Goal: Task Accomplishment & Management: Manage account settings

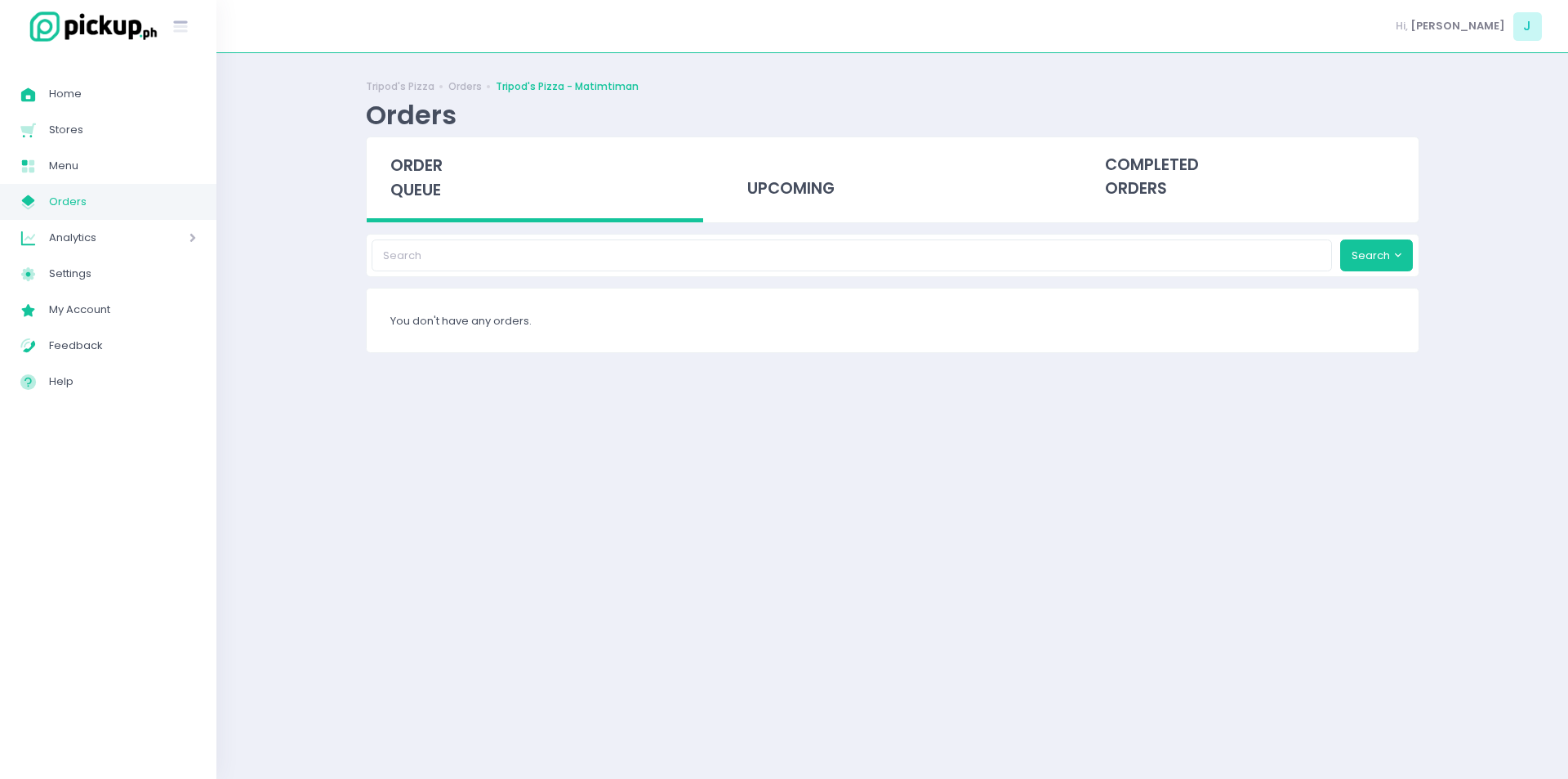
click at [418, 193] on span "order queue" at bounding box center [416, 177] width 53 height 47
click at [422, 166] on span "order queue" at bounding box center [416, 177] width 53 height 47
click at [432, 186] on span "order queue" at bounding box center [416, 177] width 53 height 47
click at [146, 93] on span "Home" at bounding box center [122, 94] width 147 height 21
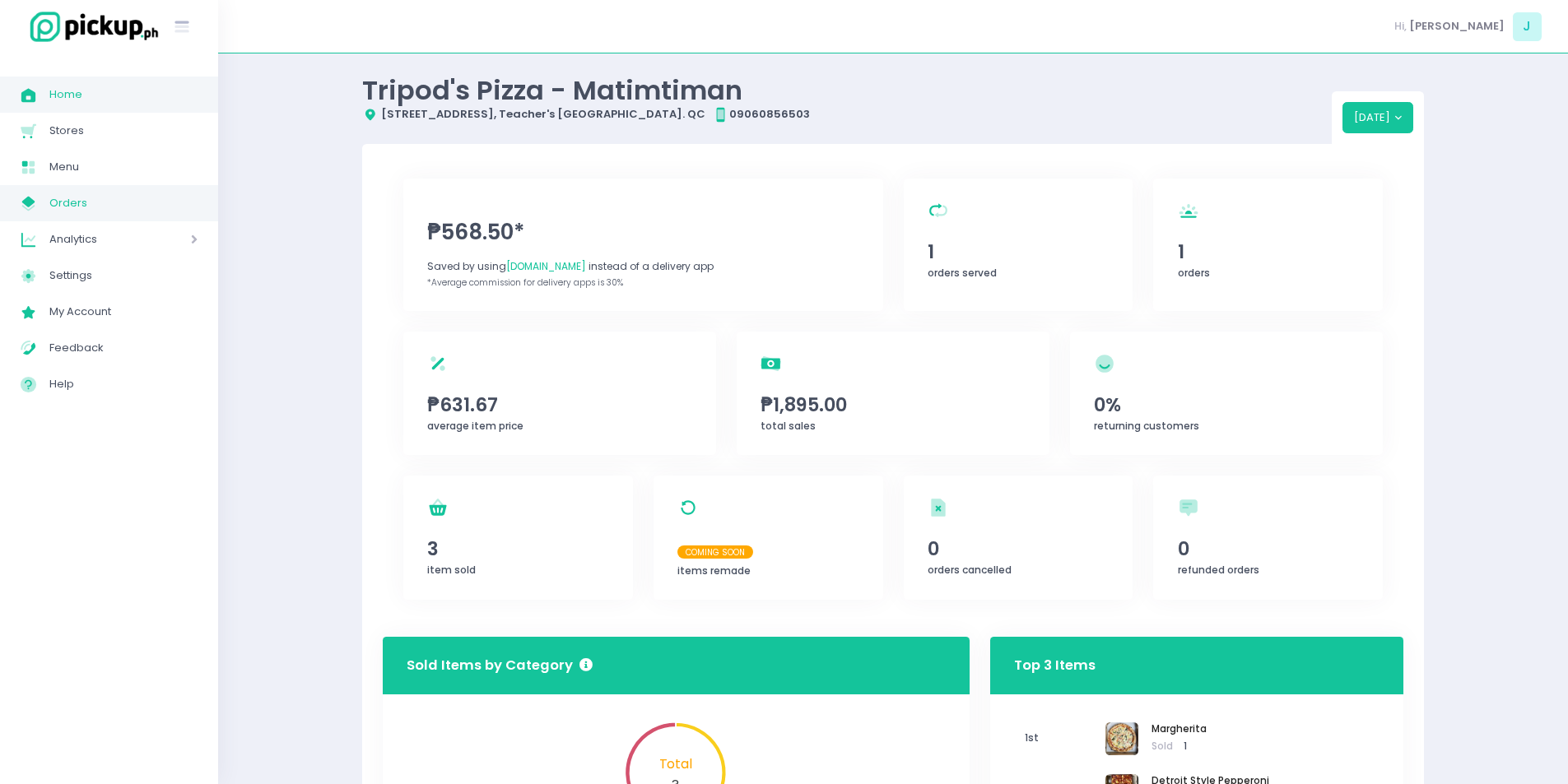
click at [195, 206] on span "Orders" at bounding box center [123, 203] width 148 height 21
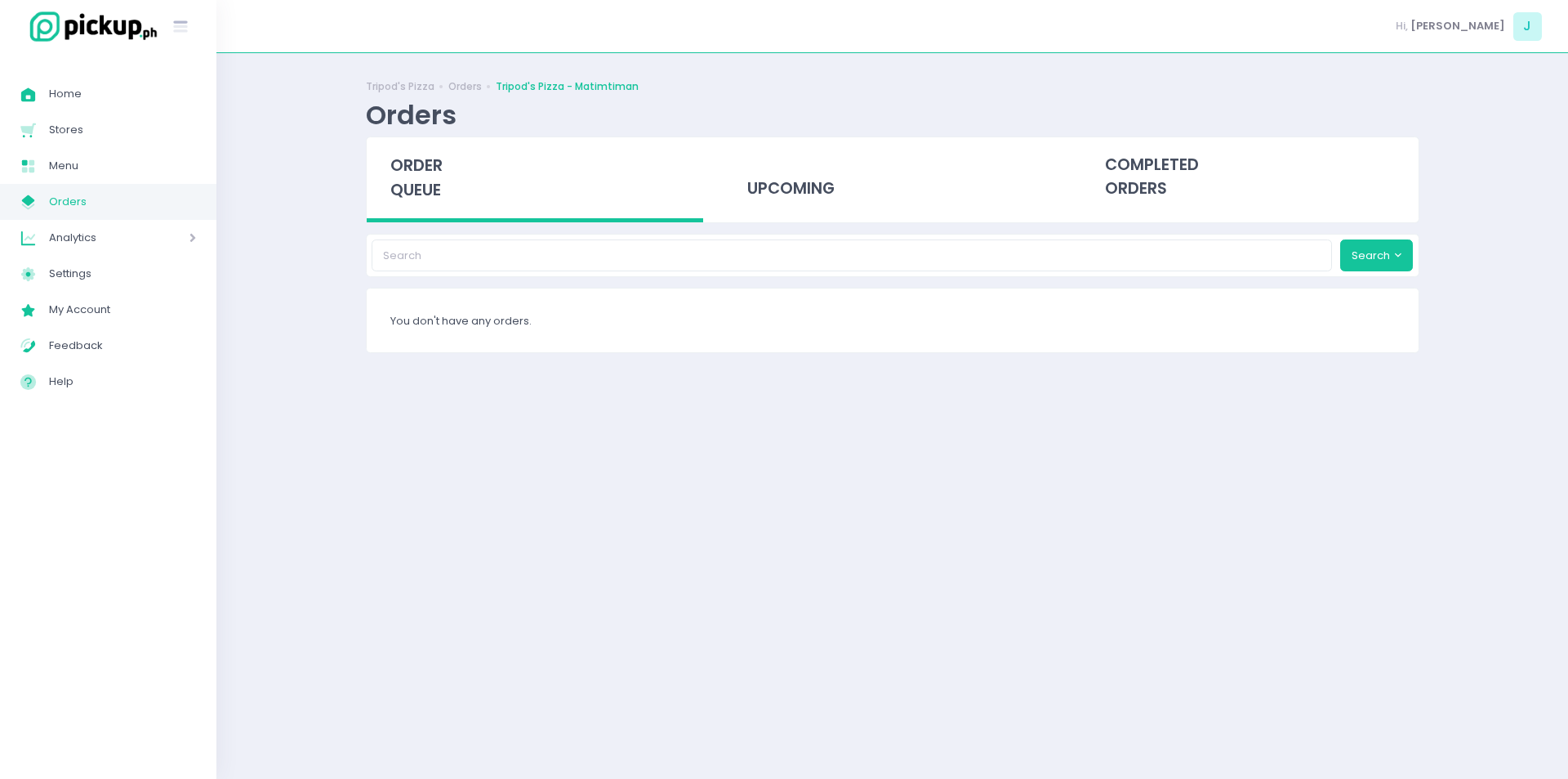
click at [407, 179] on span "order queue" at bounding box center [416, 177] width 53 height 47
click at [414, 194] on span "order queue" at bounding box center [416, 177] width 53 height 47
click at [440, 212] on div "order queue" at bounding box center [535, 179] width 338 height 85
click at [418, 162] on span "order queue" at bounding box center [416, 177] width 53 height 47
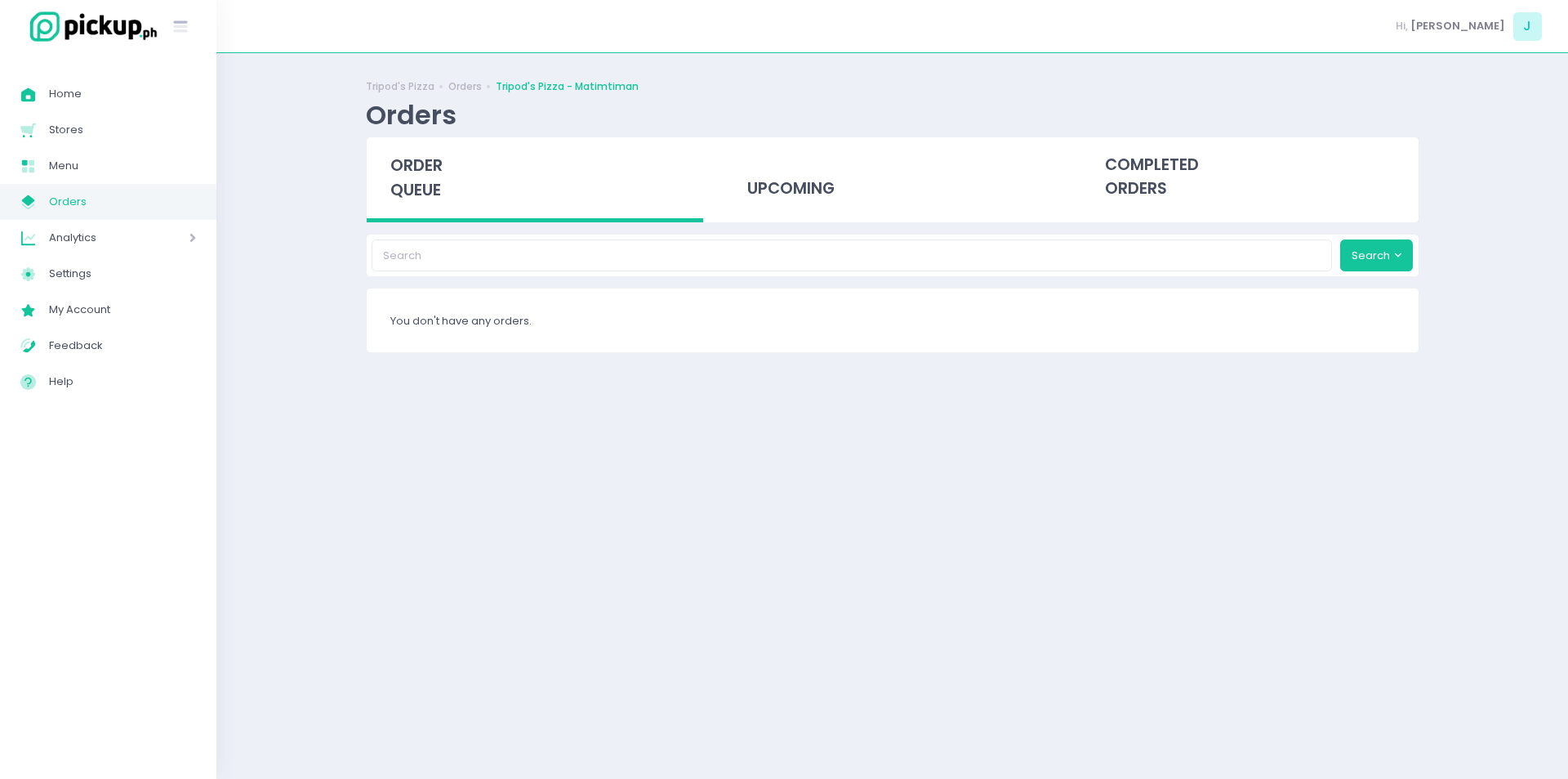
click at [418, 162] on span "order queue" at bounding box center [416, 177] width 53 height 47
click at [438, 182] on span "order queue" at bounding box center [416, 177] width 53 height 47
click at [381, 166] on div "order queue" at bounding box center [535, 179] width 338 height 85
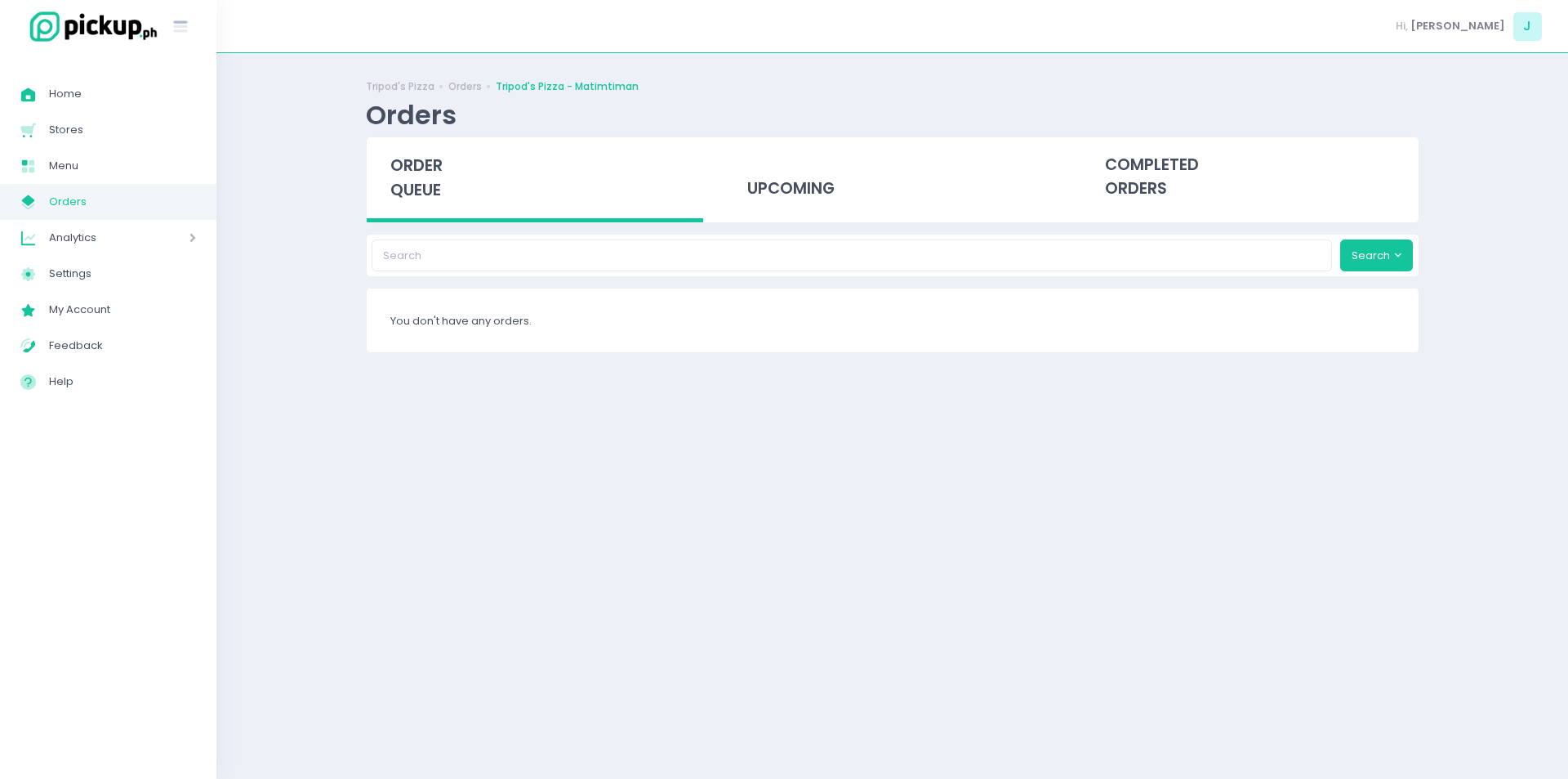
click at [426, 174] on span "order queue" at bounding box center [416, 177] width 53 height 47
click at [417, 179] on span "order queue" at bounding box center [416, 177] width 53 height 47
click at [394, 179] on span "order queue" at bounding box center [416, 177] width 53 height 47
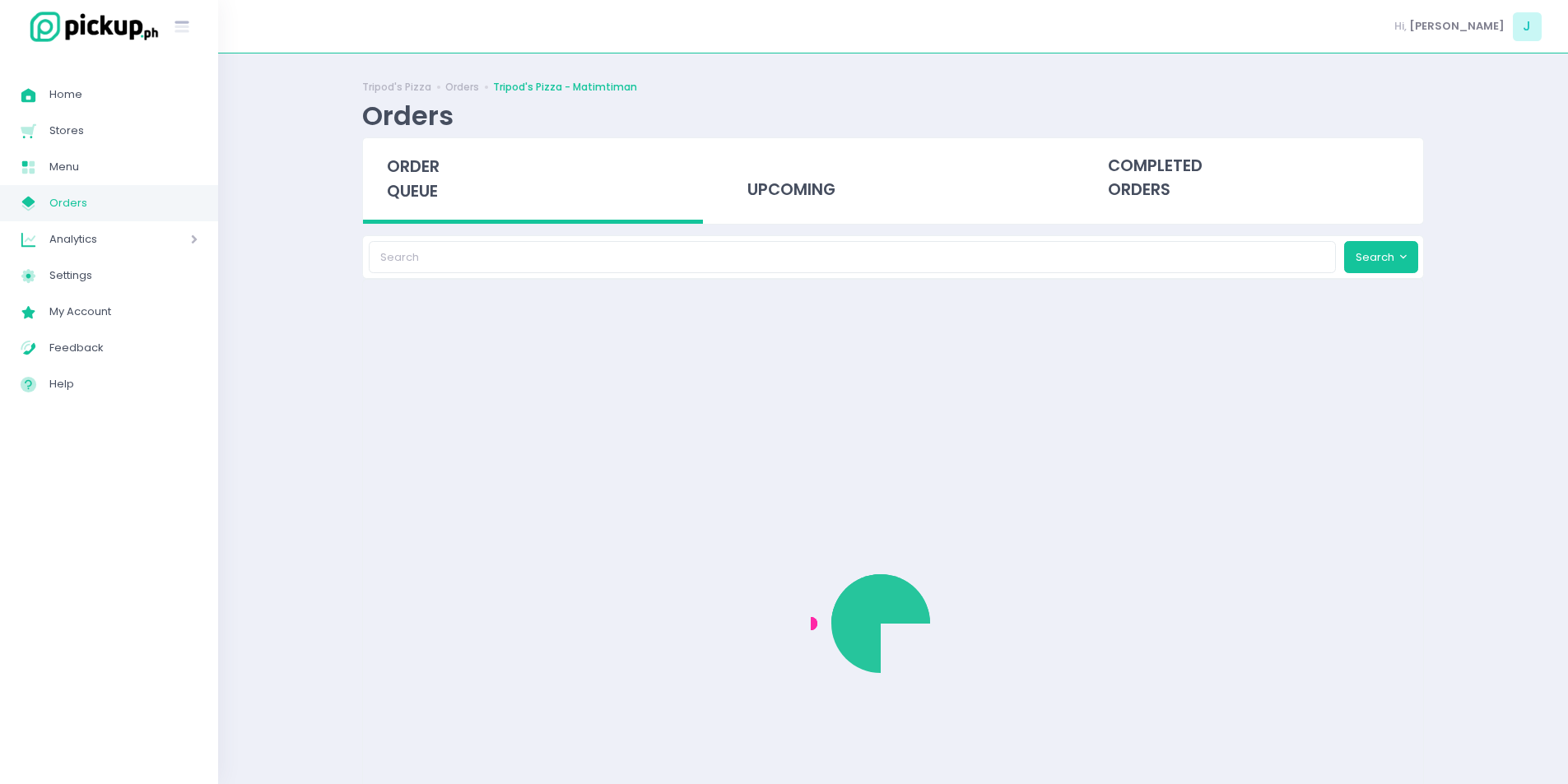
click at [427, 162] on span "order queue" at bounding box center [413, 179] width 53 height 47
click at [159, 107] on link "Home Created with Sketch. Home" at bounding box center [109, 94] width 218 height 36
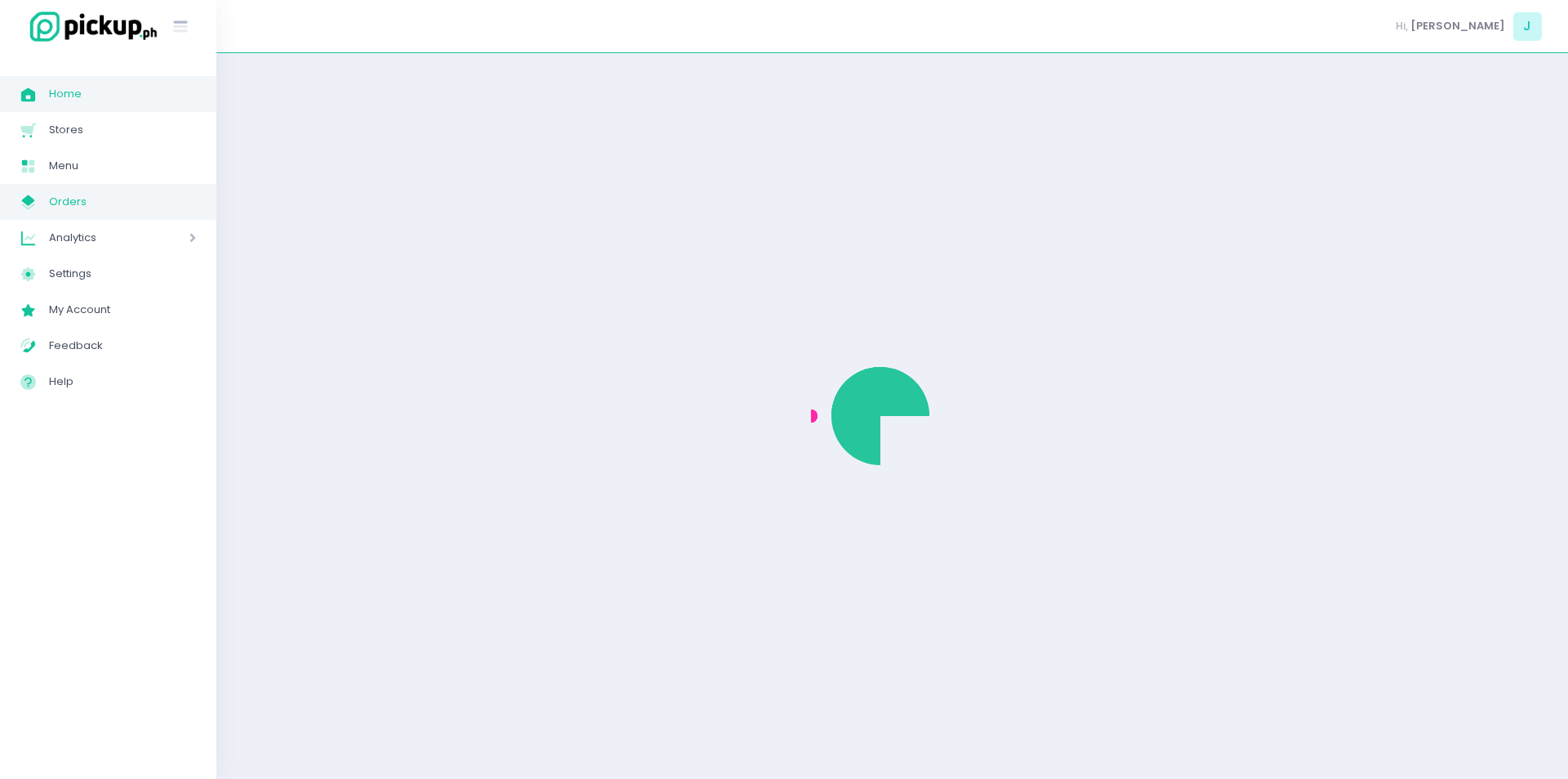
click at [130, 217] on link "My Store Created with Sketch. Orders" at bounding box center [108, 201] width 217 height 35
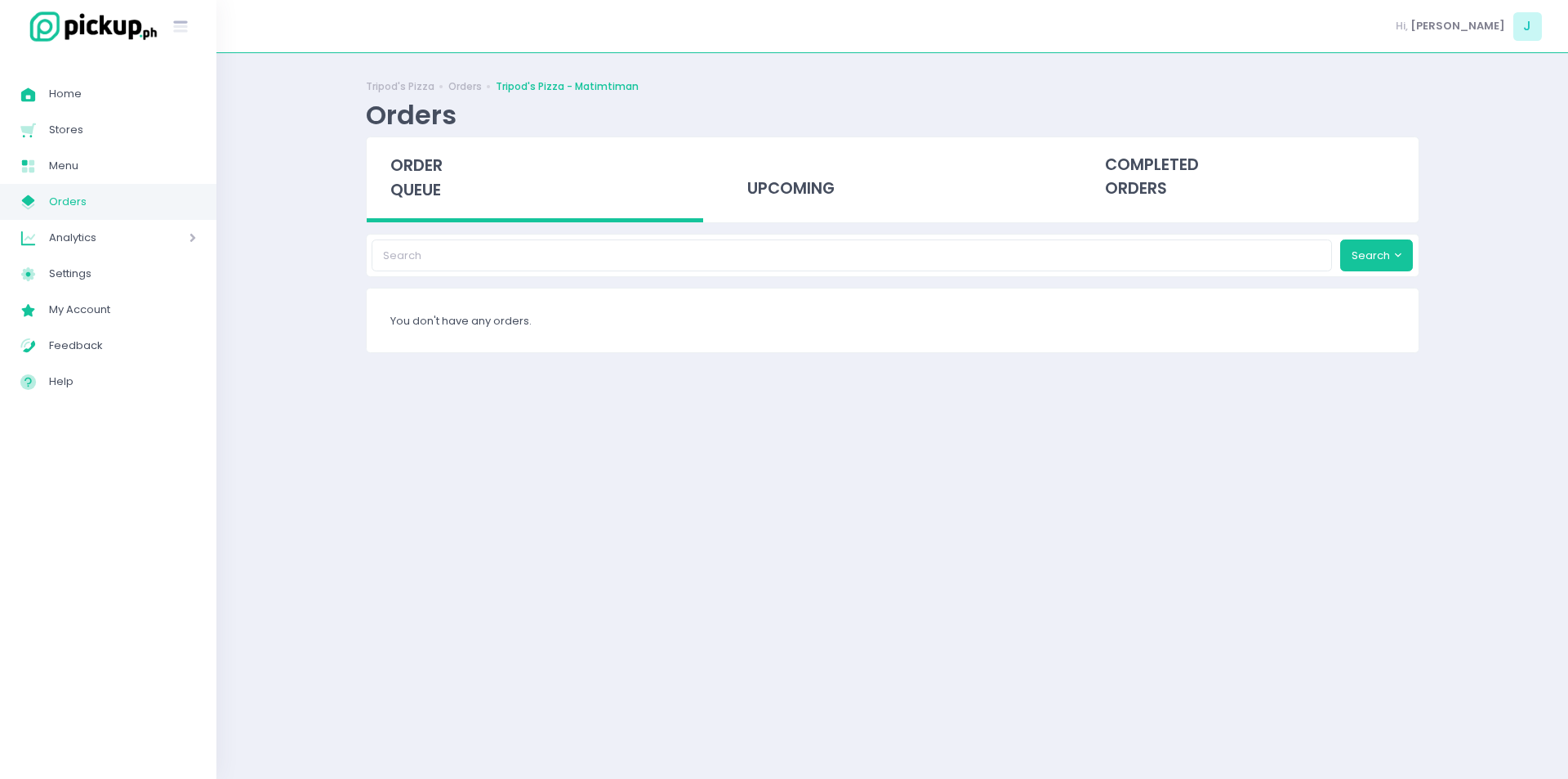
click at [409, 190] on span "order queue" at bounding box center [416, 177] width 53 height 47
click at [430, 175] on span "order queue" at bounding box center [416, 177] width 53 height 47
click at [420, 182] on span "order queue" at bounding box center [416, 177] width 53 height 47
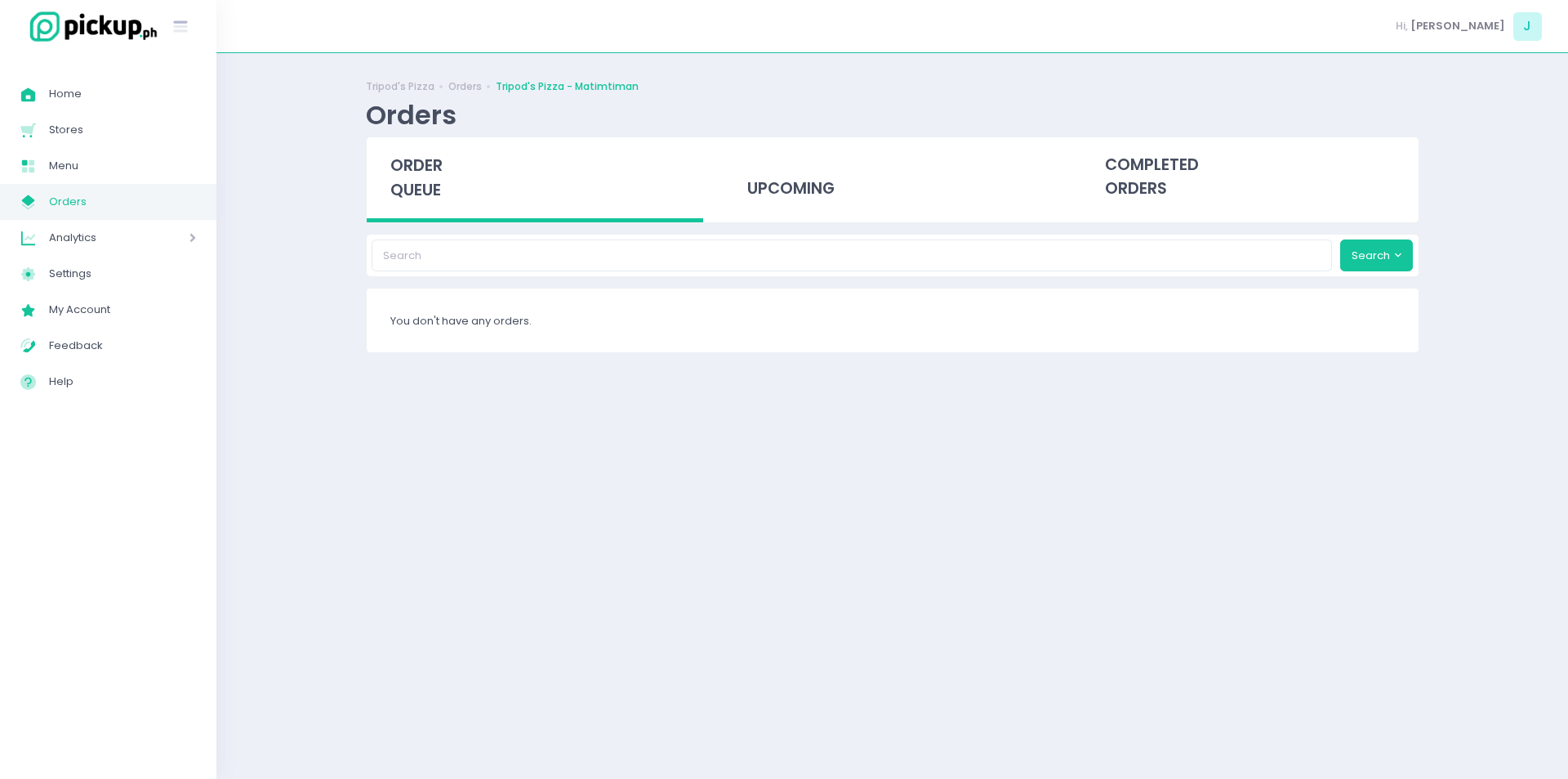
click at [410, 180] on span "order queue" at bounding box center [416, 177] width 53 height 47
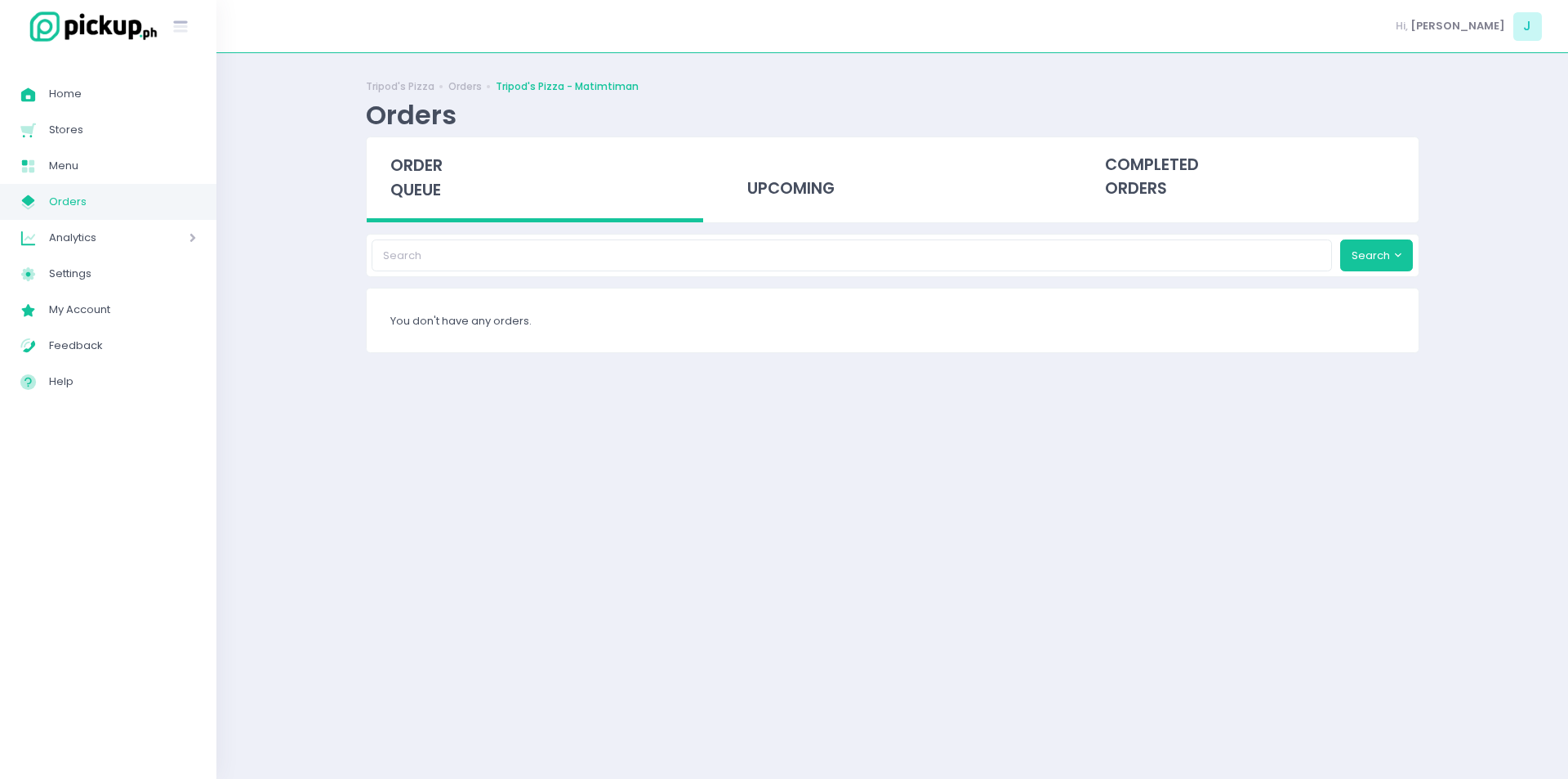
click at [439, 202] on div "order queue" at bounding box center [535, 179] width 338 height 85
click at [425, 193] on span "order queue" at bounding box center [416, 177] width 53 height 47
click at [433, 185] on span "order queue" at bounding box center [416, 177] width 53 height 47
click at [409, 188] on span "order queue" at bounding box center [416, 177] width 53 height 47
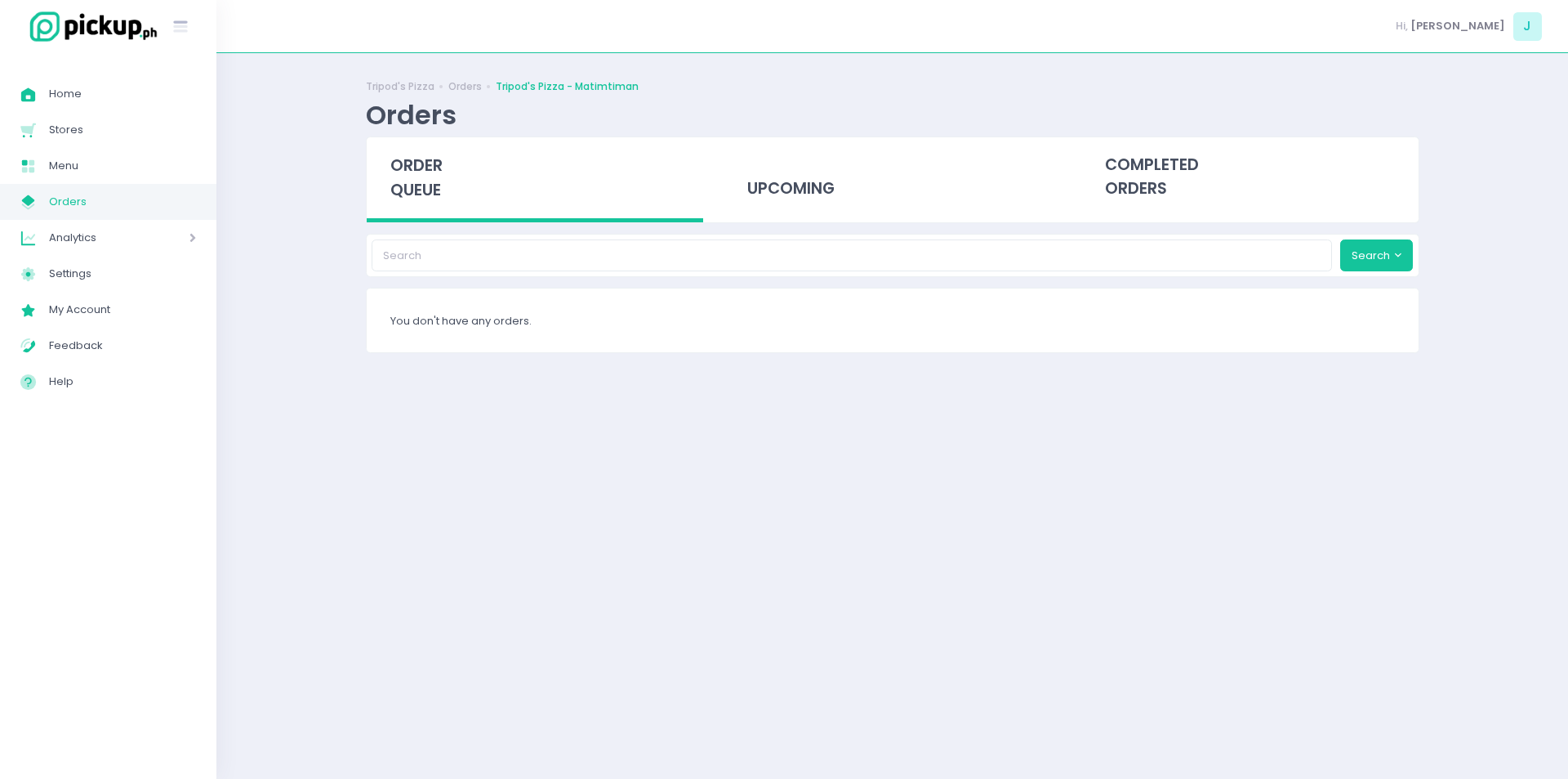
click at [439, 178] on div "order queue" at bounding box center [535, 179] width 338 height 85
click at [421, 189] on span "order queue" at bounding box center [416, 177] width 53 height 47
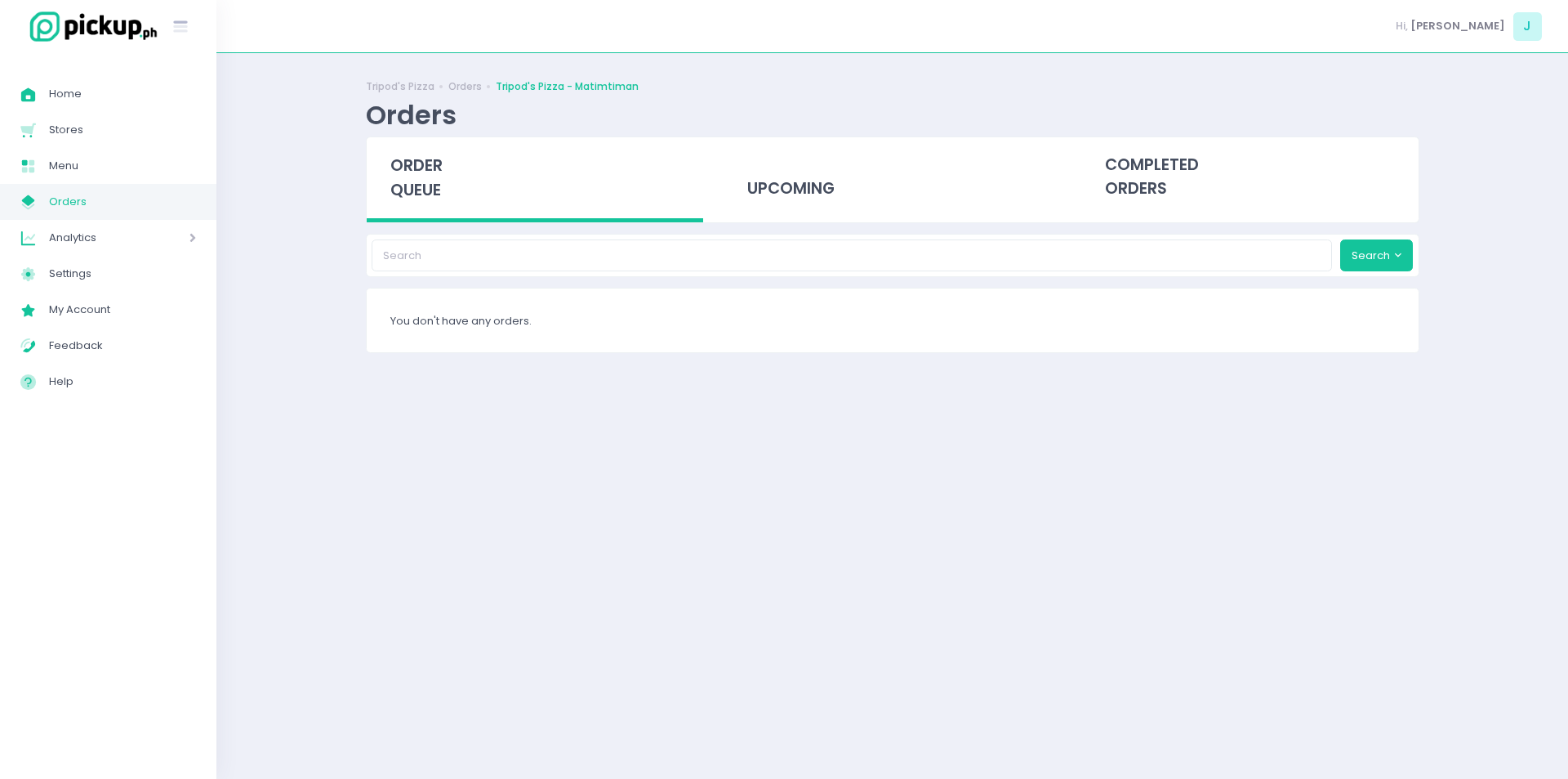
click at [443, 169] on div "order queue" at bounding box center [535, 179] width 338 height 85
click at [435, 188] on span "order queue" at bounding box center [416, 177] width 53 height 47
click at [409, 164] on span "order queue" at bounding box center [416, 177] width 53 height 47
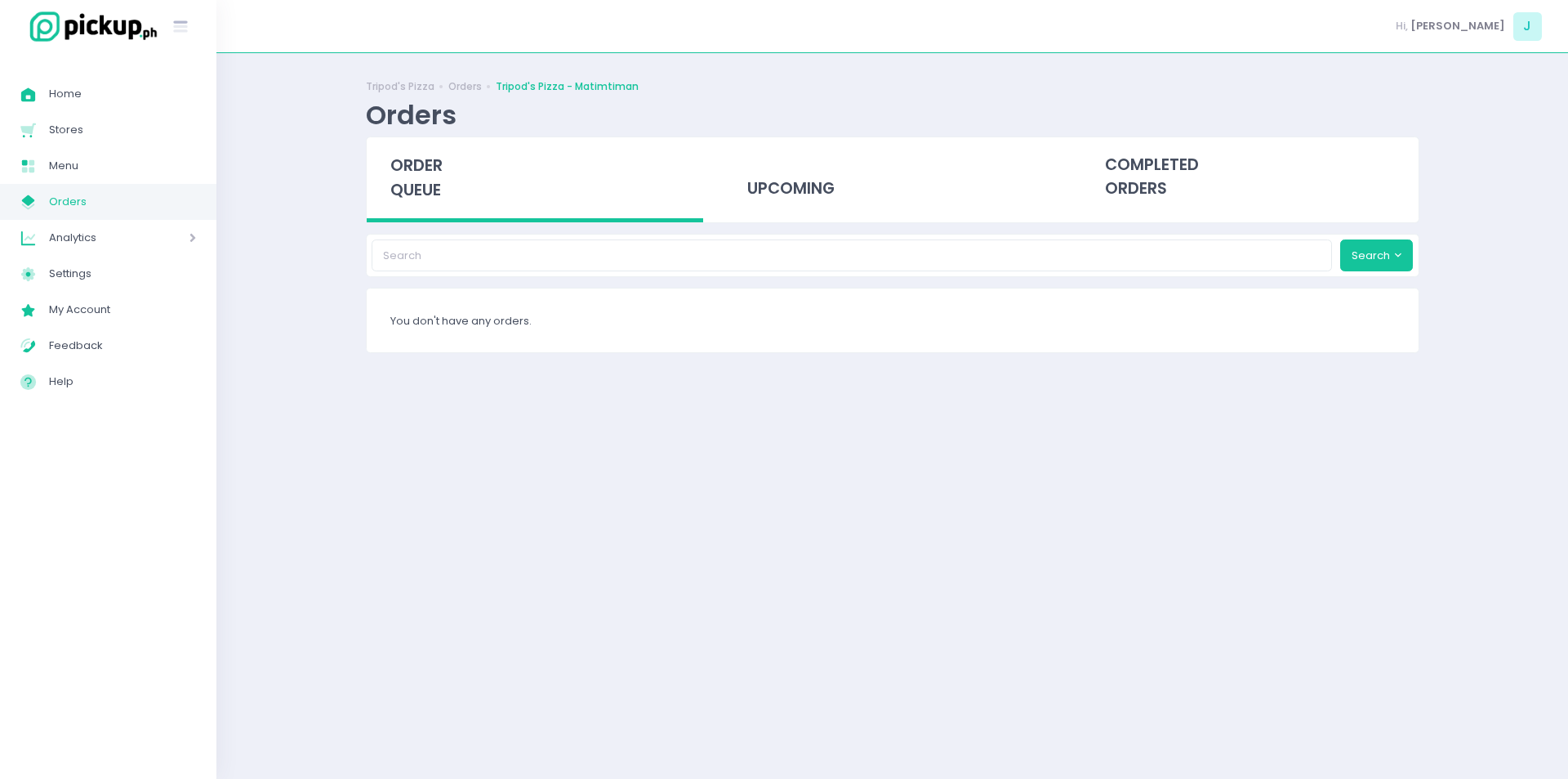
click at [426, 186] on span "order queue" at bounding box center [416, 177] width 53 height 47
click at [421, 179] on span "order queue" at bounding box center [416, 177] width 53 height 47
click at [424, 161] on span "order queue" at bounding box center [416, 177] width 53 height 47
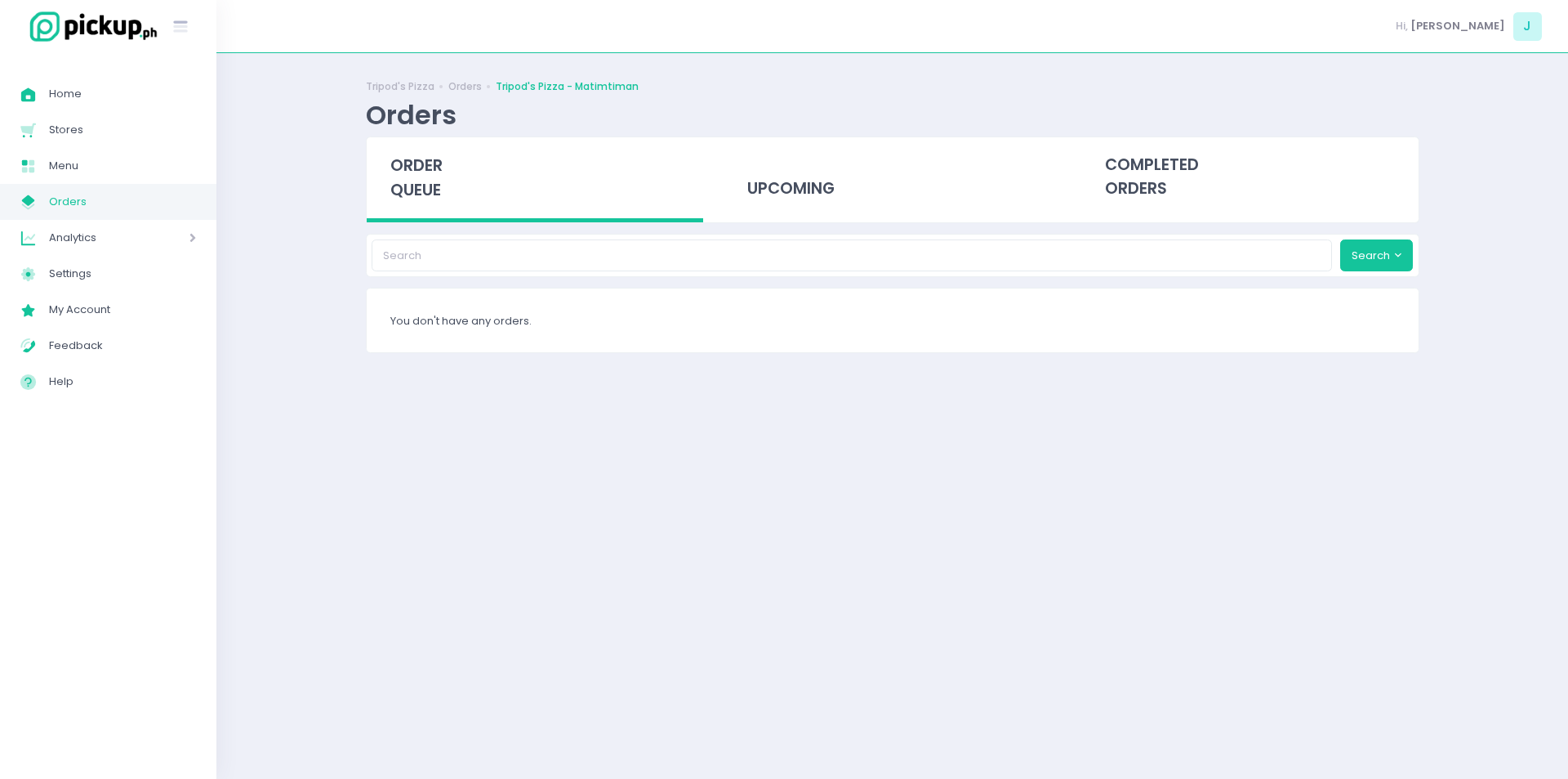
click at [424, 161] on span "order queue" at bounding box center [416, 177] width 53 height 47
click at [443, 177] on div "order queue" at bounding box center [535, 179] width 338 height 85
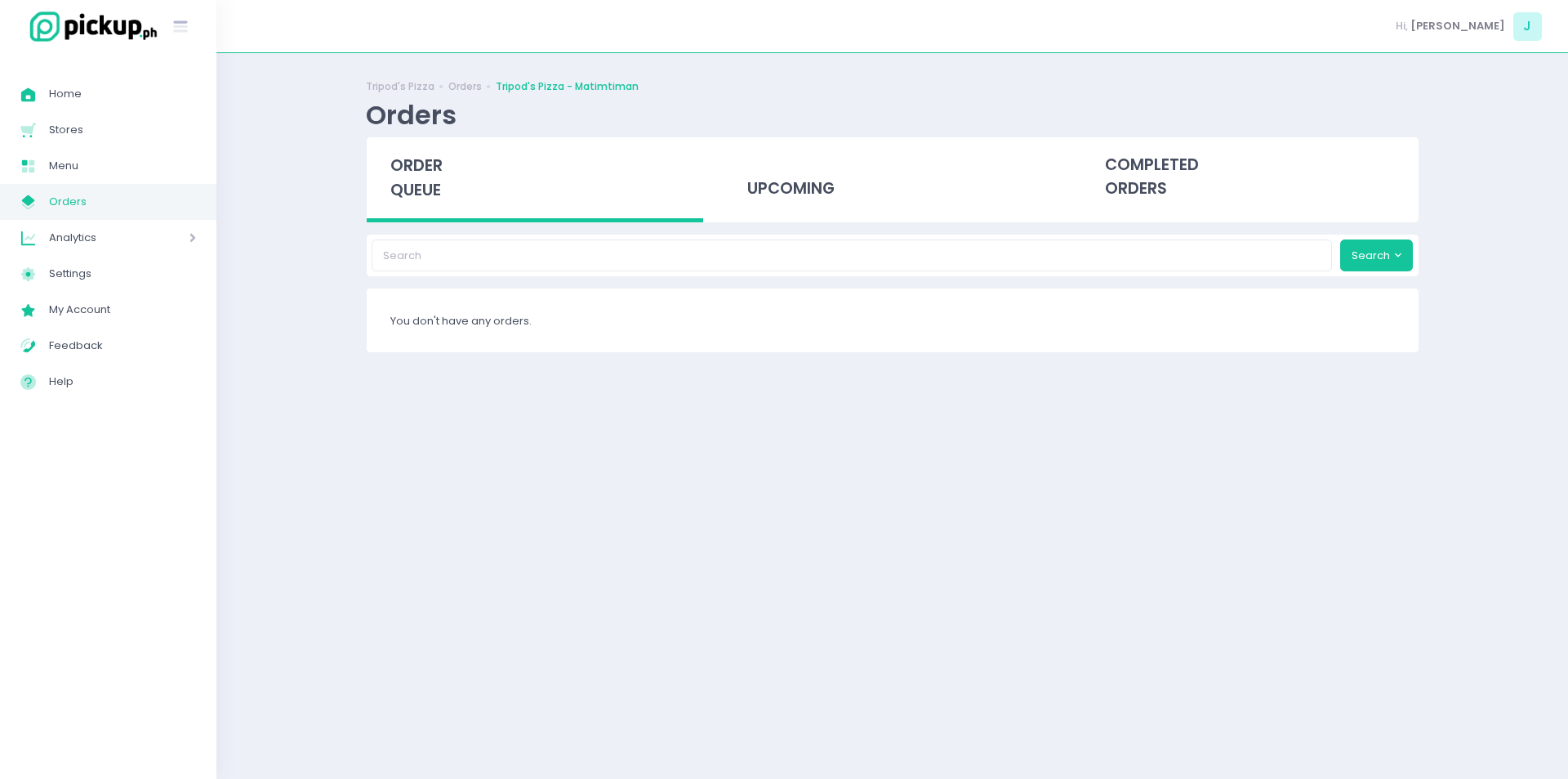
click at [443, 177] on div "order queue" at bounding box center [535, 179] width 338 height 85
click at [399, 157] on span "order queue" at bounding box center [416, 177] width 53 height 47
click at [417, 179] on span "order queue" at bounding box center [416, 177] width 53 height 47
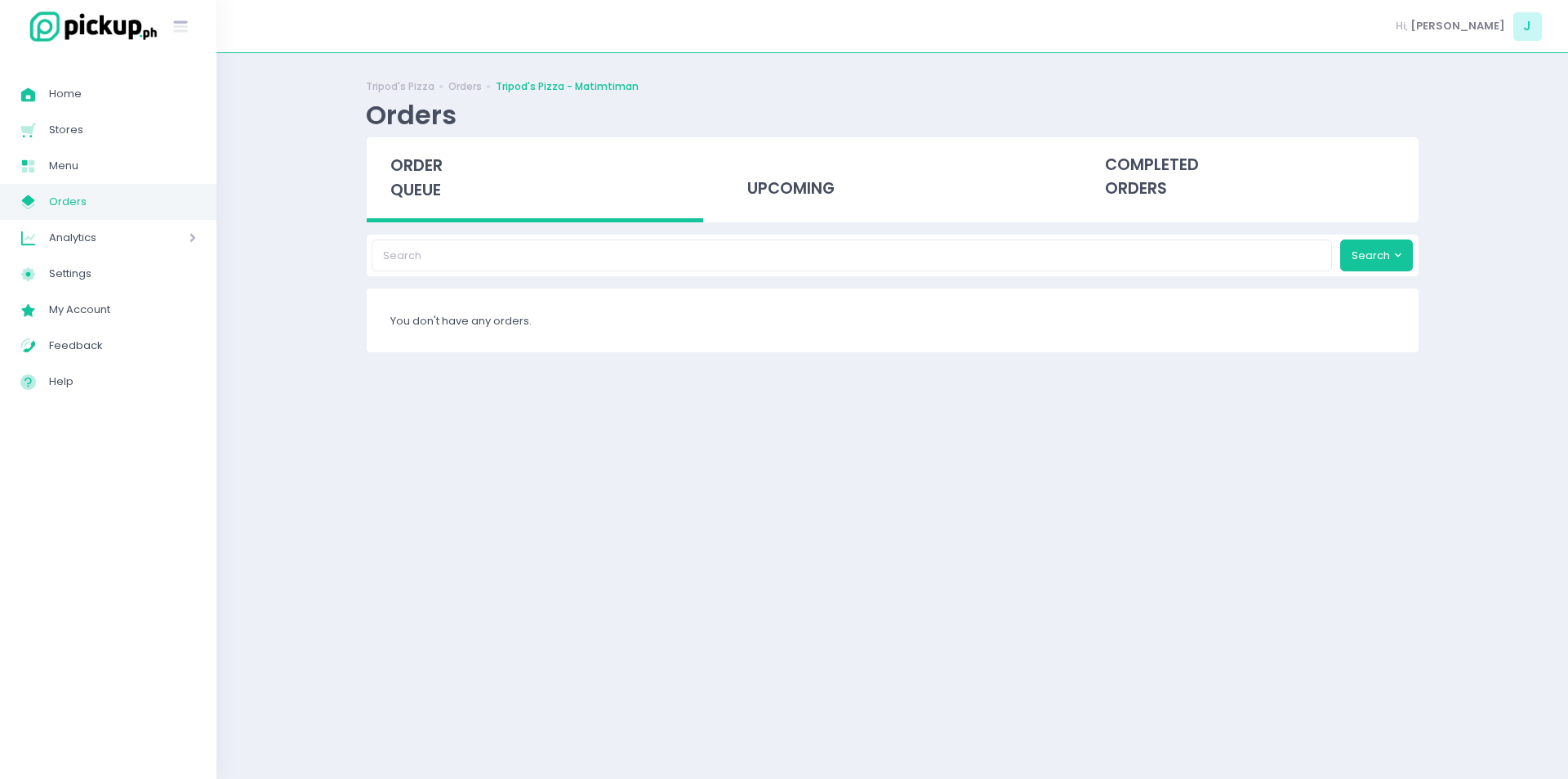
click at [417, 179] on span "order queue" at bounding box center [416, 177] width 53 height 47
click at [394, 196] on span "order queue" at bounding box center [416, 177] width 53 height 47
click at [438, 182] on span "order queue" at bounding box center [416, 177] width 53 height 47
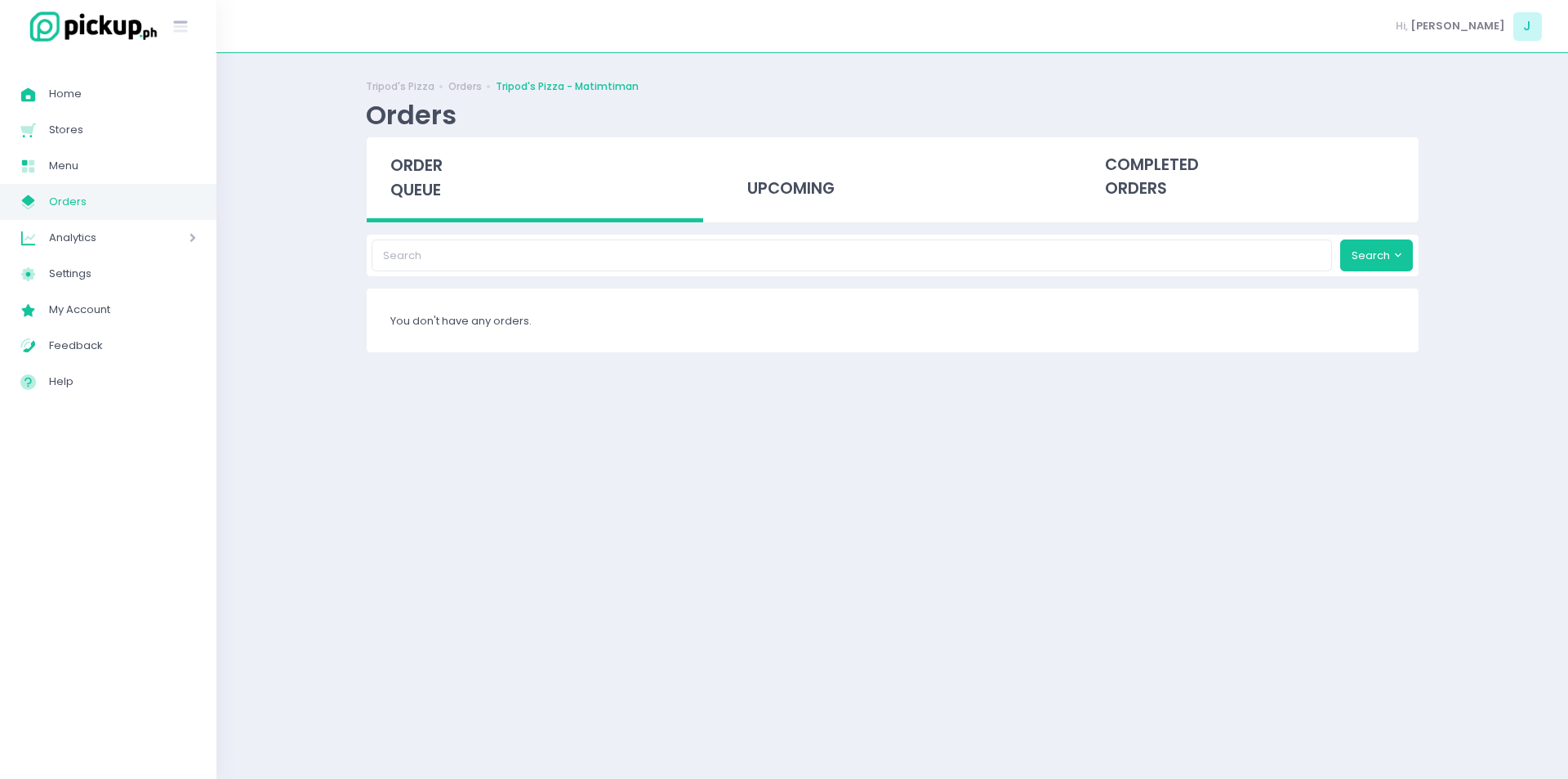
click at [438, 182] on span "order queue" at bounding box center [416, 177] width 53 height 47
click at [440, 189] on span "order queue" at bounding box center [416, 177] width 53 height 47
click at [419, 182] on span "order queue" at bounding box center [416, 177] width 53 height 47
click at [418, 191] on span "order queue" at bounding box center [416, 177] width 53 height 47
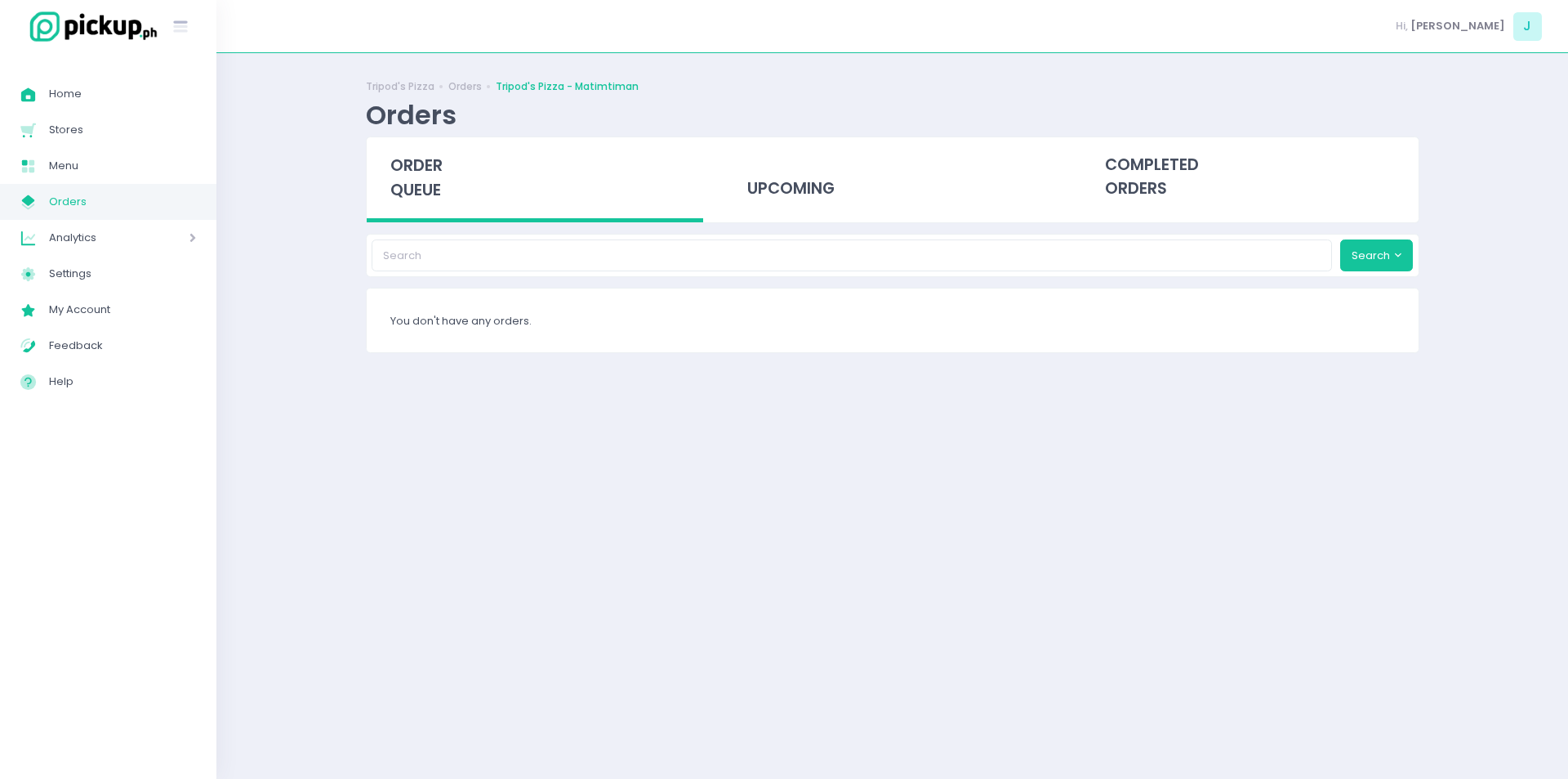
click at [418, 191] on span "order queue" at bounding box center [416, 177] width 53 height 47
click at [410, 157] on span "order queue" at bounding box center [416, 177] width 53 height 47
click at [405, 159] on span "order queue" at bounding box center [416, 177] width 53 height 47
click at [426, 182] on span "order queue" at bounding box center [416, 177] width 53 height 47
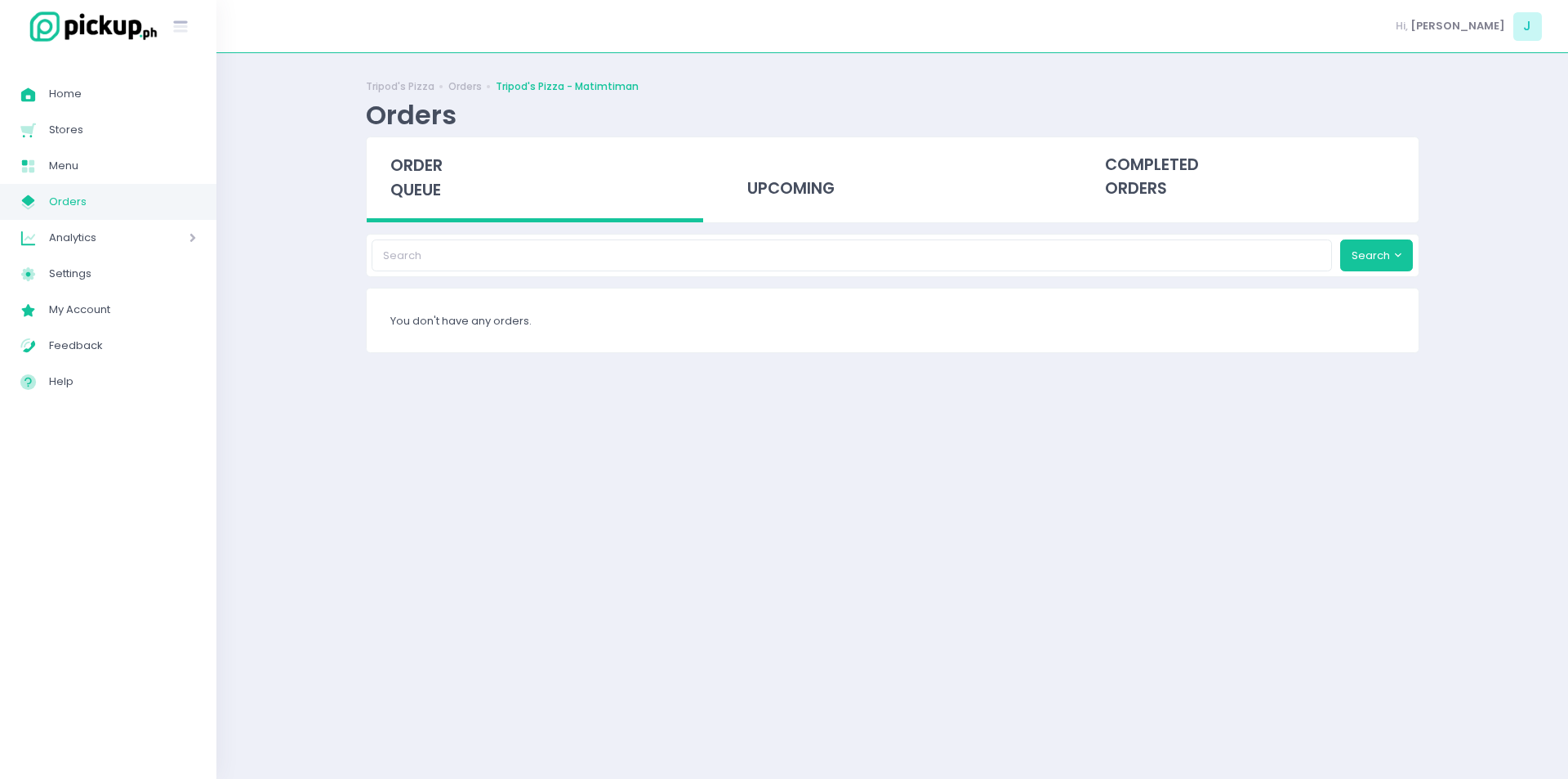
click at [426, 182] on span "order queue" at bounding box center [416, 177] width 53 height 47
click at [1135, 197] on div "completed orders" at bounding box center [1251, 177] width 338 height 80
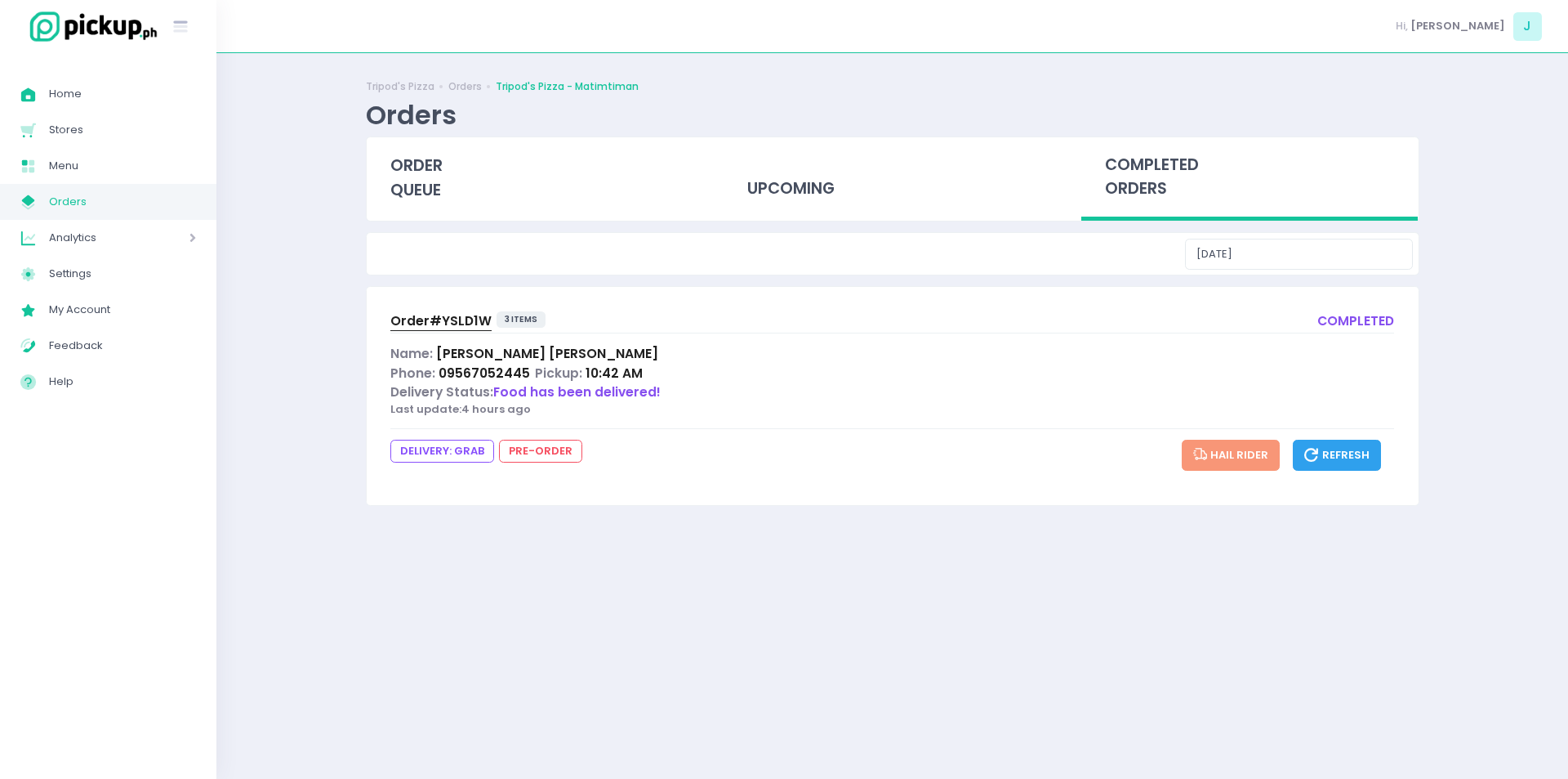
click at [442, 319] on span "Order# YSLD1W" at bounding box center [441, 320] width 102 height 17
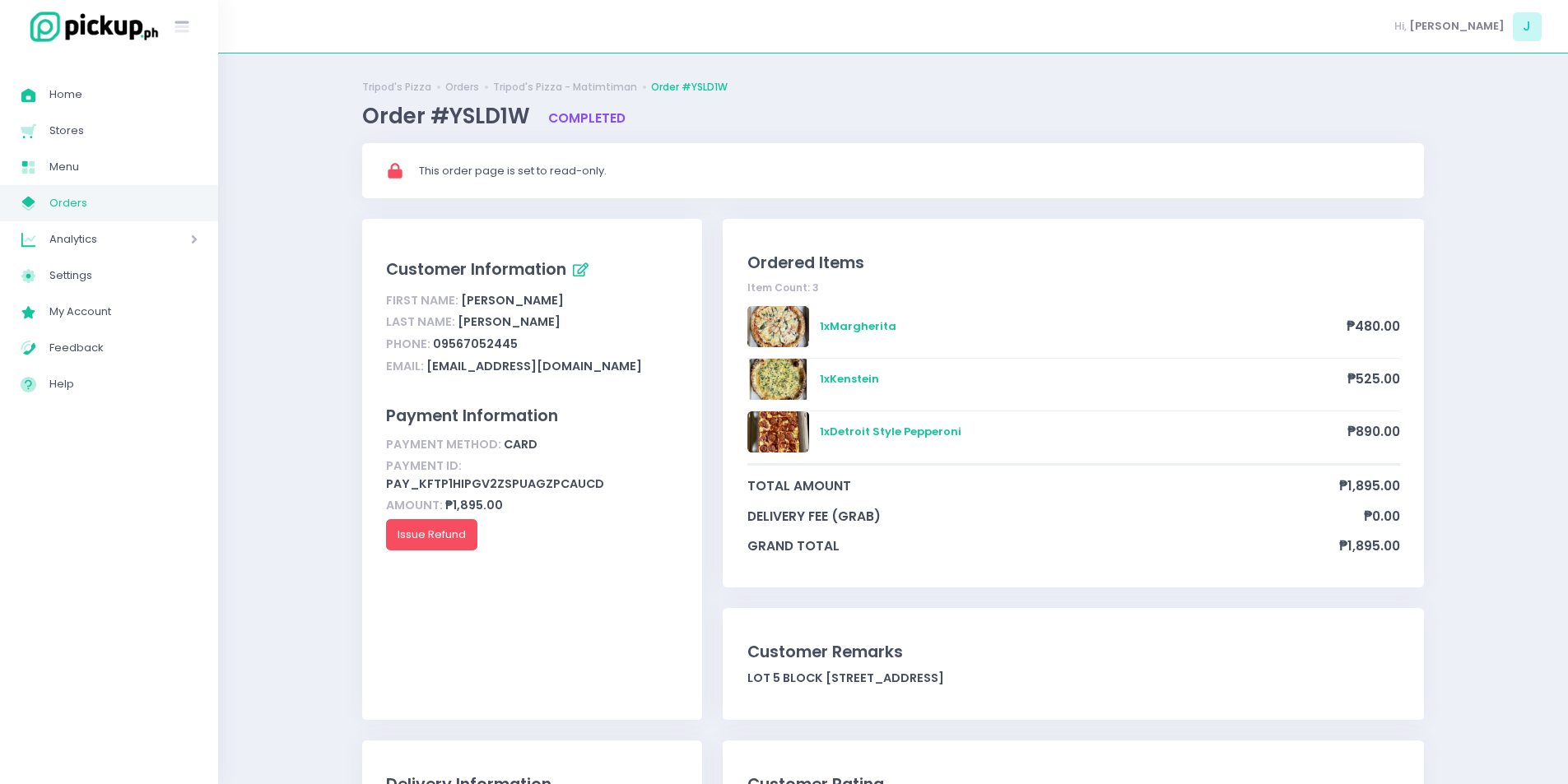
click at [100, 211] on span "Orders" at bounding box center [123, 203] width 148 height 21
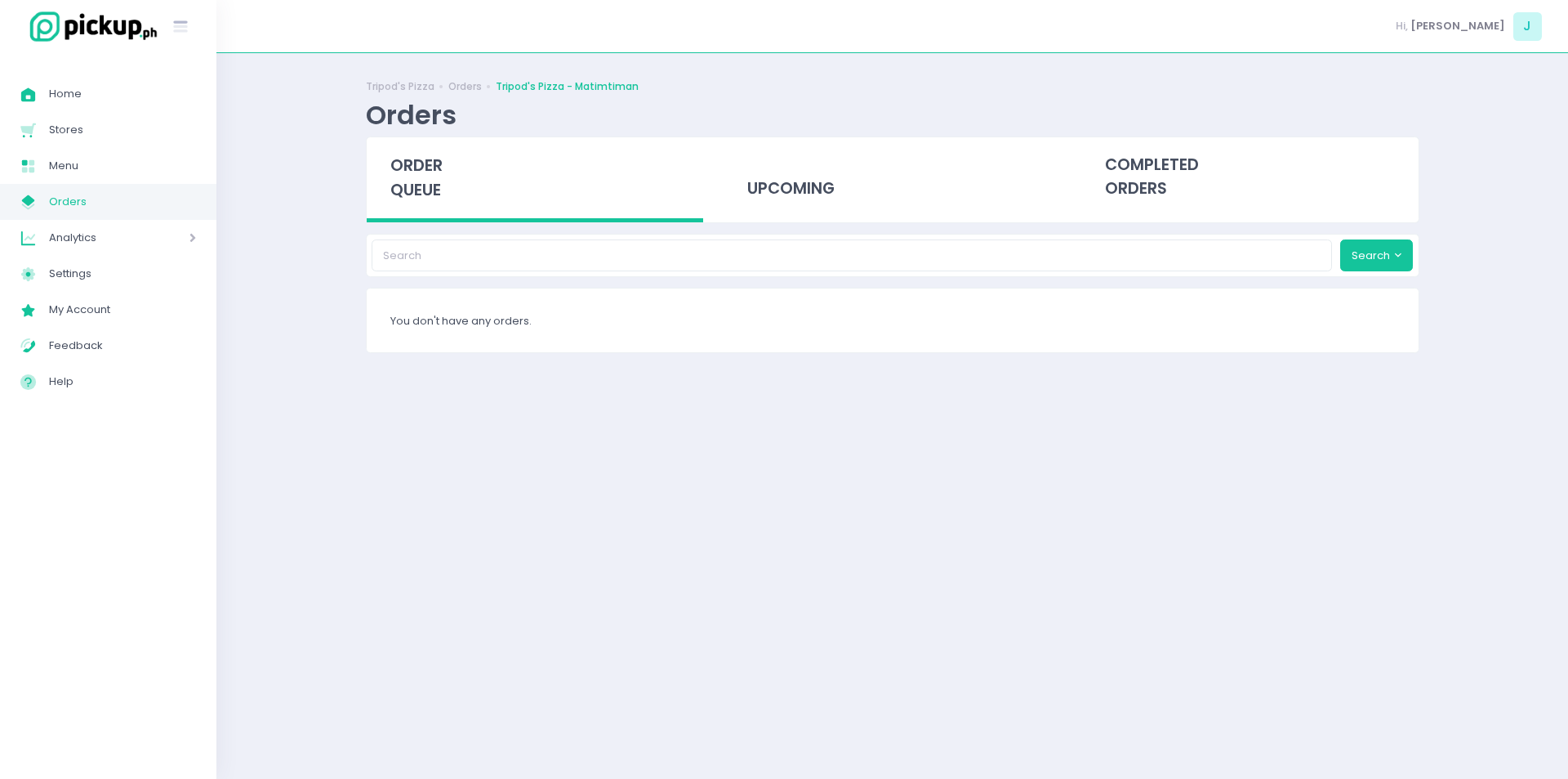
click at [100, 210] on span "Orders" at bounding box center [122, 201] width 147 height 21
click at [393, 168] on span "order queue" at bounding box center [416, 177] width 53 height 47
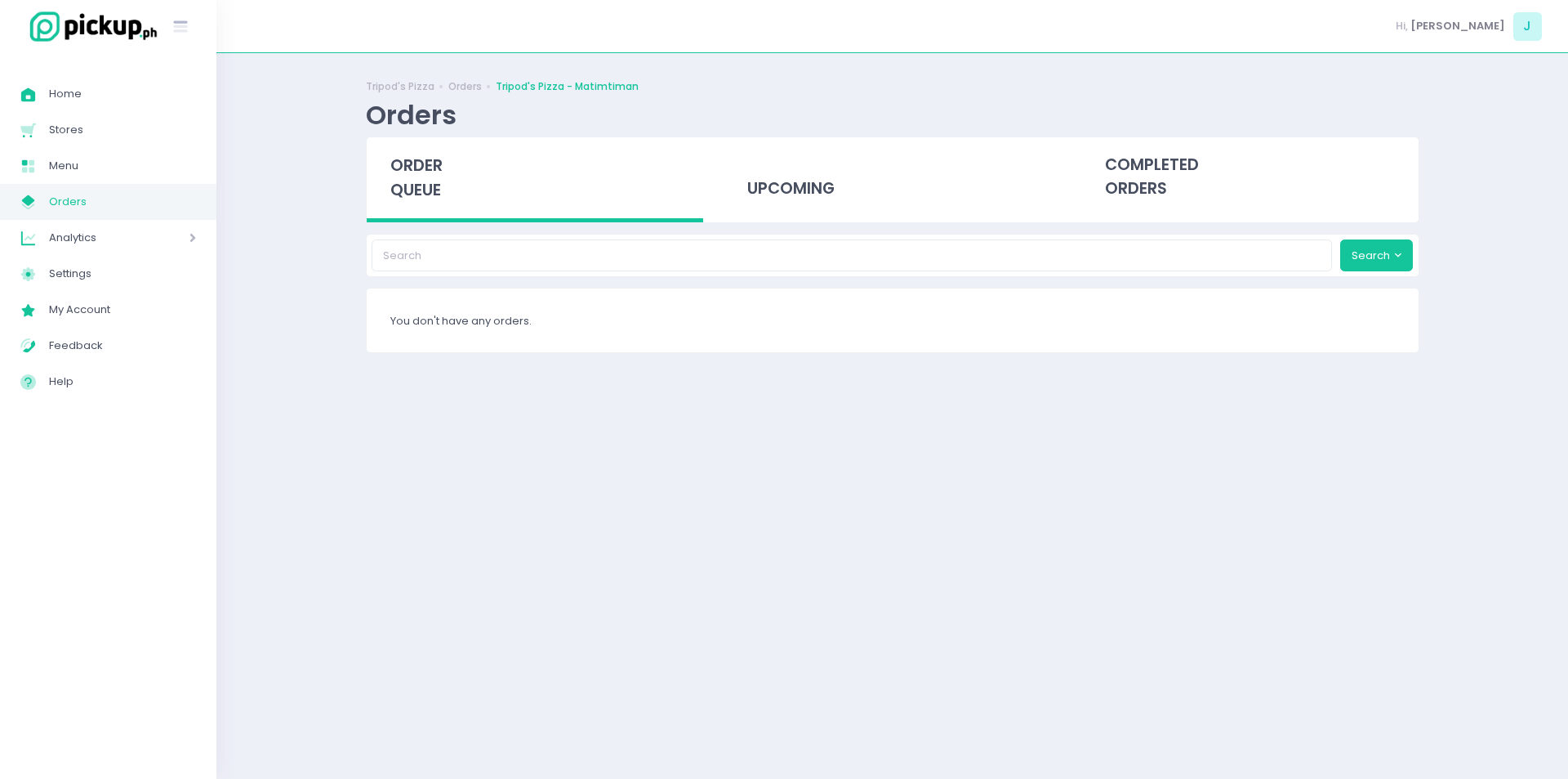
click at [393, 168] on span "order queue" at bounding box center [416, 177] width 53 height 47
click at [435, 163] on span "order queue" at bounding box center [416, 177] width 53 height 47
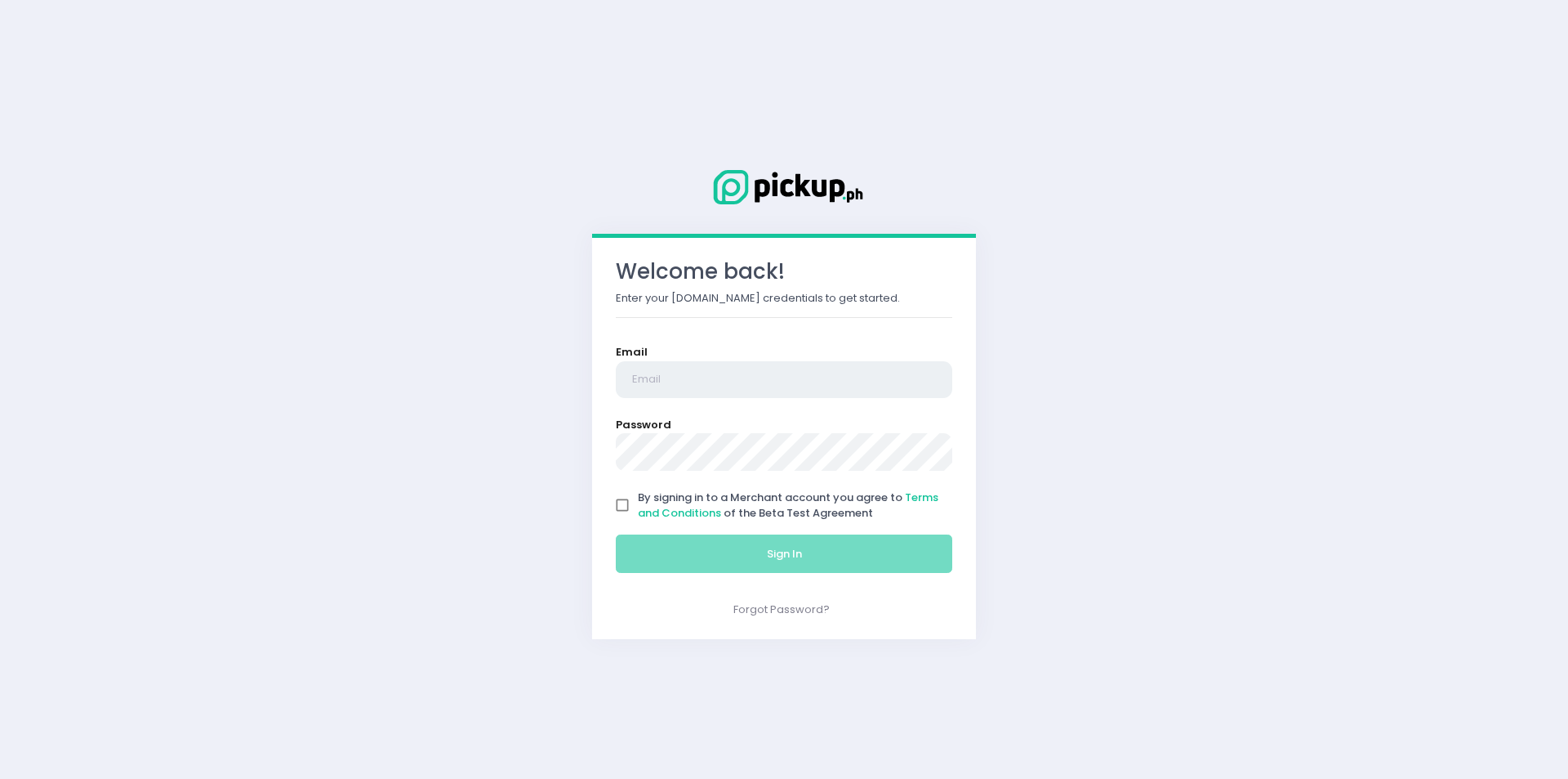
type input "[EMAIL_ADDRESS][DOMAIN_NAME]"
click at [626, 515] on input "By signing in to a Merchant account you agree to Terms and Conditions of the Be…" at bounding box center [622, 505] width 31 height 31
checkbox input "true"
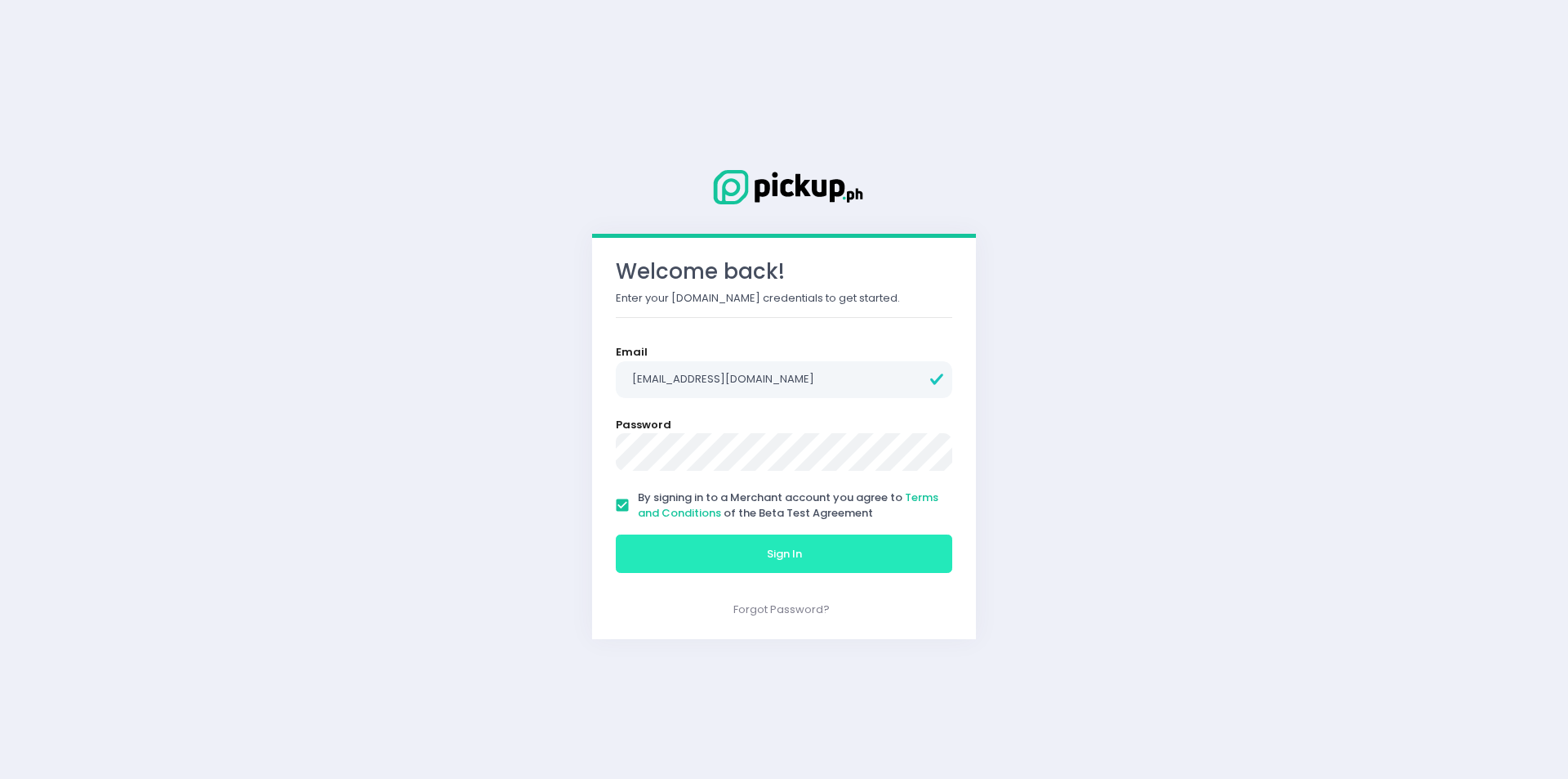
click at [662, 537] on button "Sign In" at bounding box center [784, 554] width 337 height 39
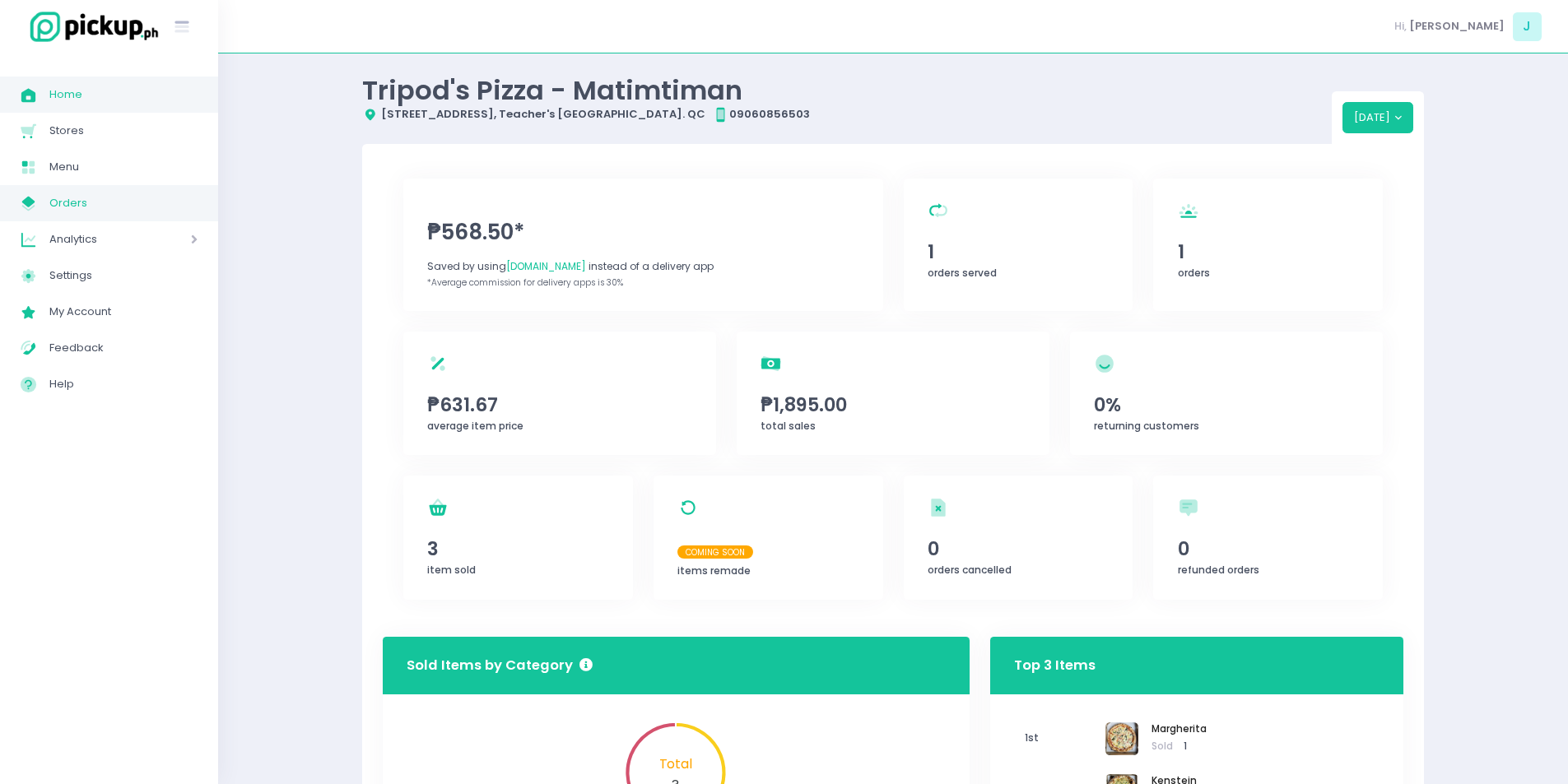
click at [140, 211] on span "Orders" at bounding box center [123, 203] width 148 height 21
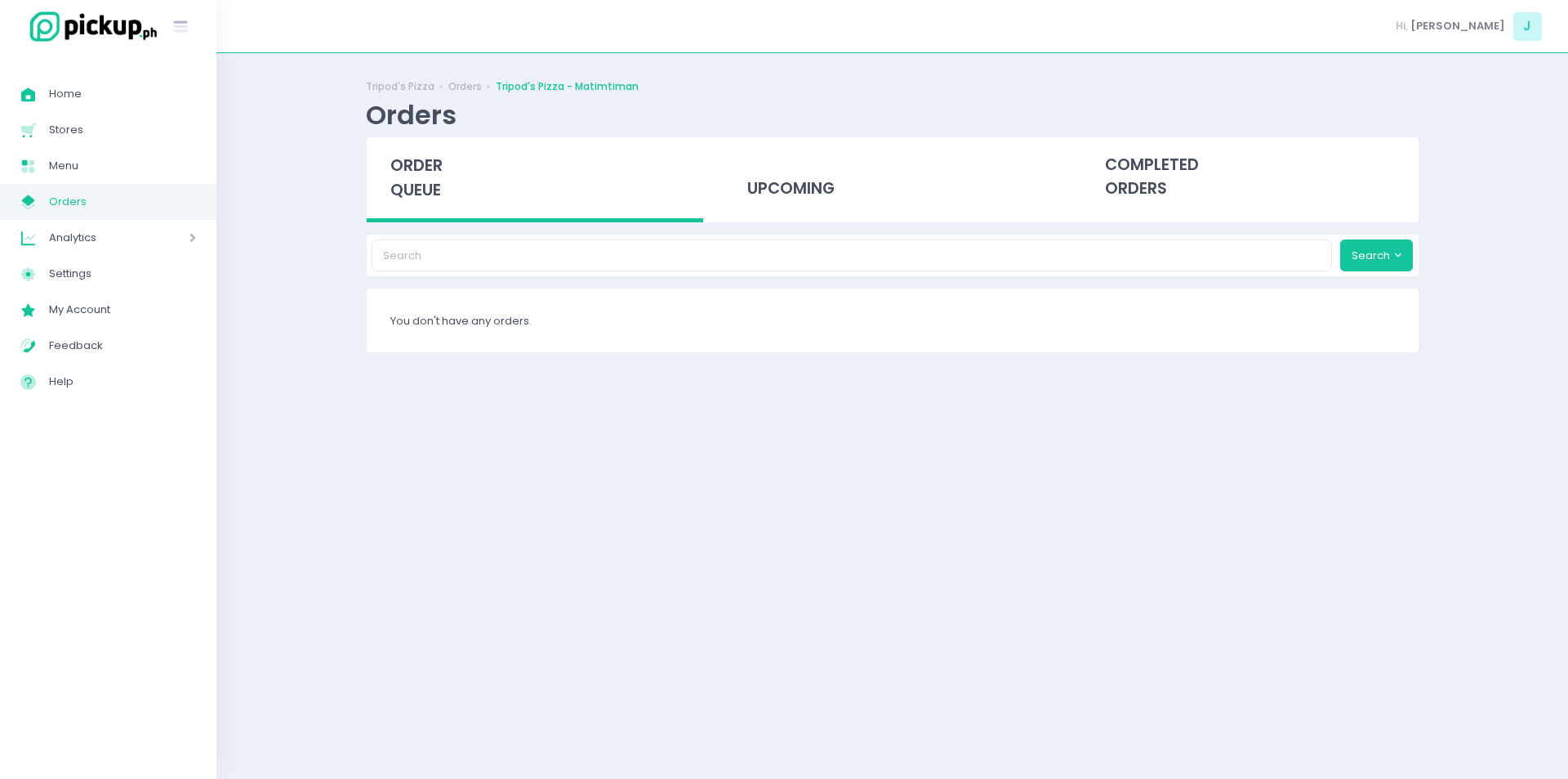
click at [440, 180] on span "order queue" at bounding box center [416, 177] width 53 height 47
click at [423, 190] on span "order queue" at bounding box center [416, 177] width 53 height 47
click at [459, 181] on div "order queue" at bounding box center [535, 179] width 338 height 85
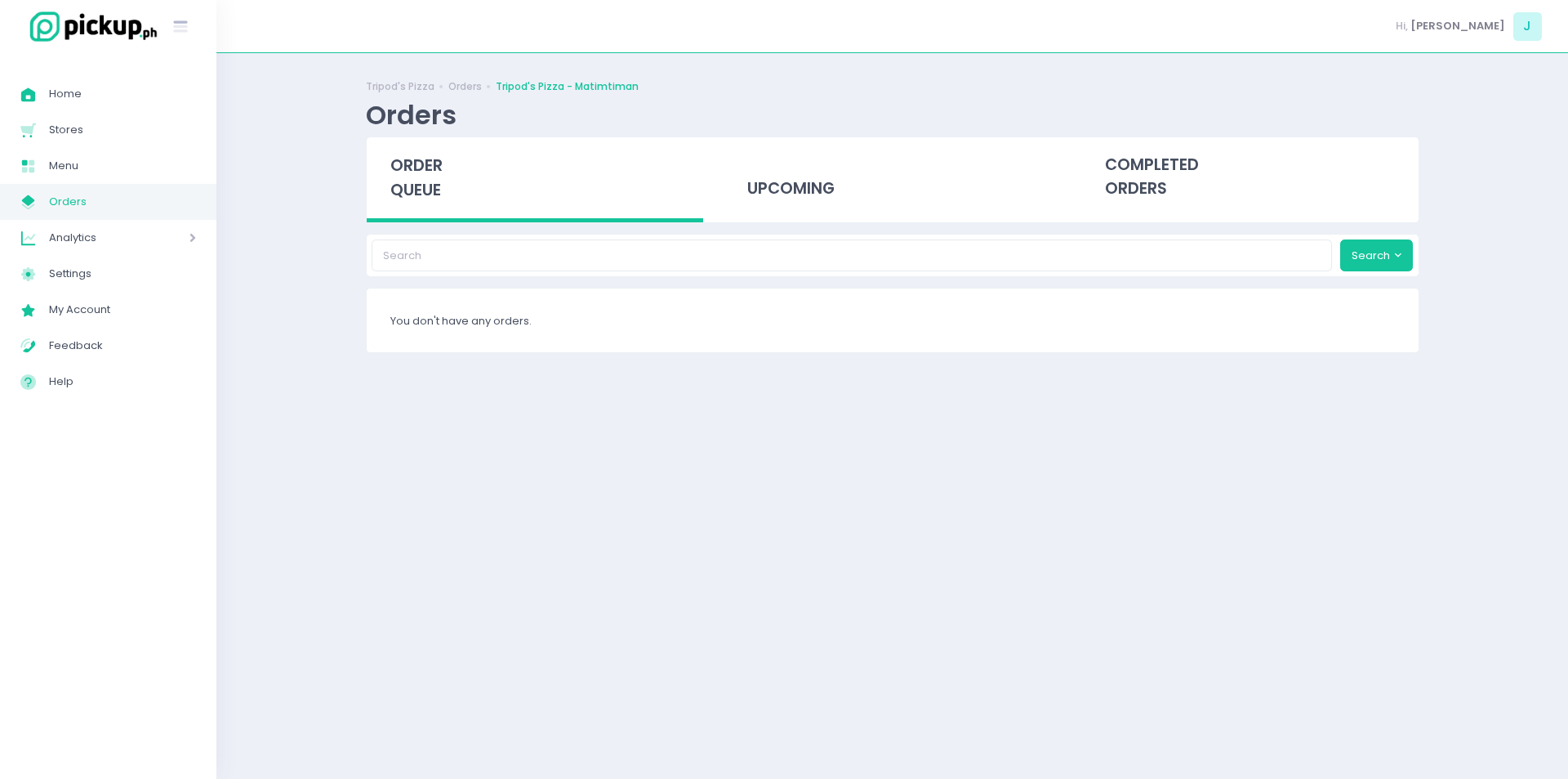
click at [432, 181] on span "order queue" at bounding box center [416, 177] width 53 height 47
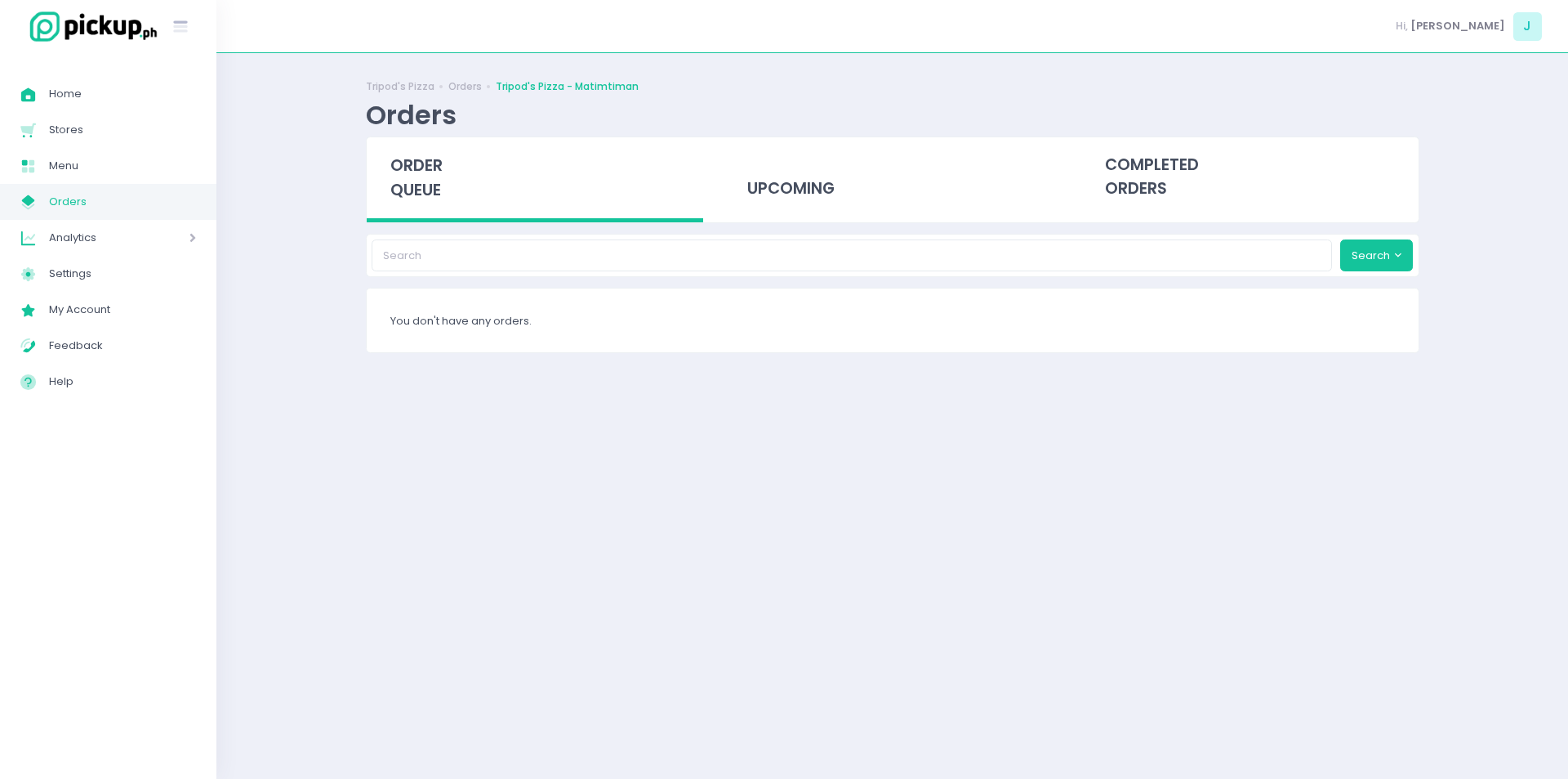
click at [432, 181] on span "order queue" at bounding box center [416, 177] width 53 height 47
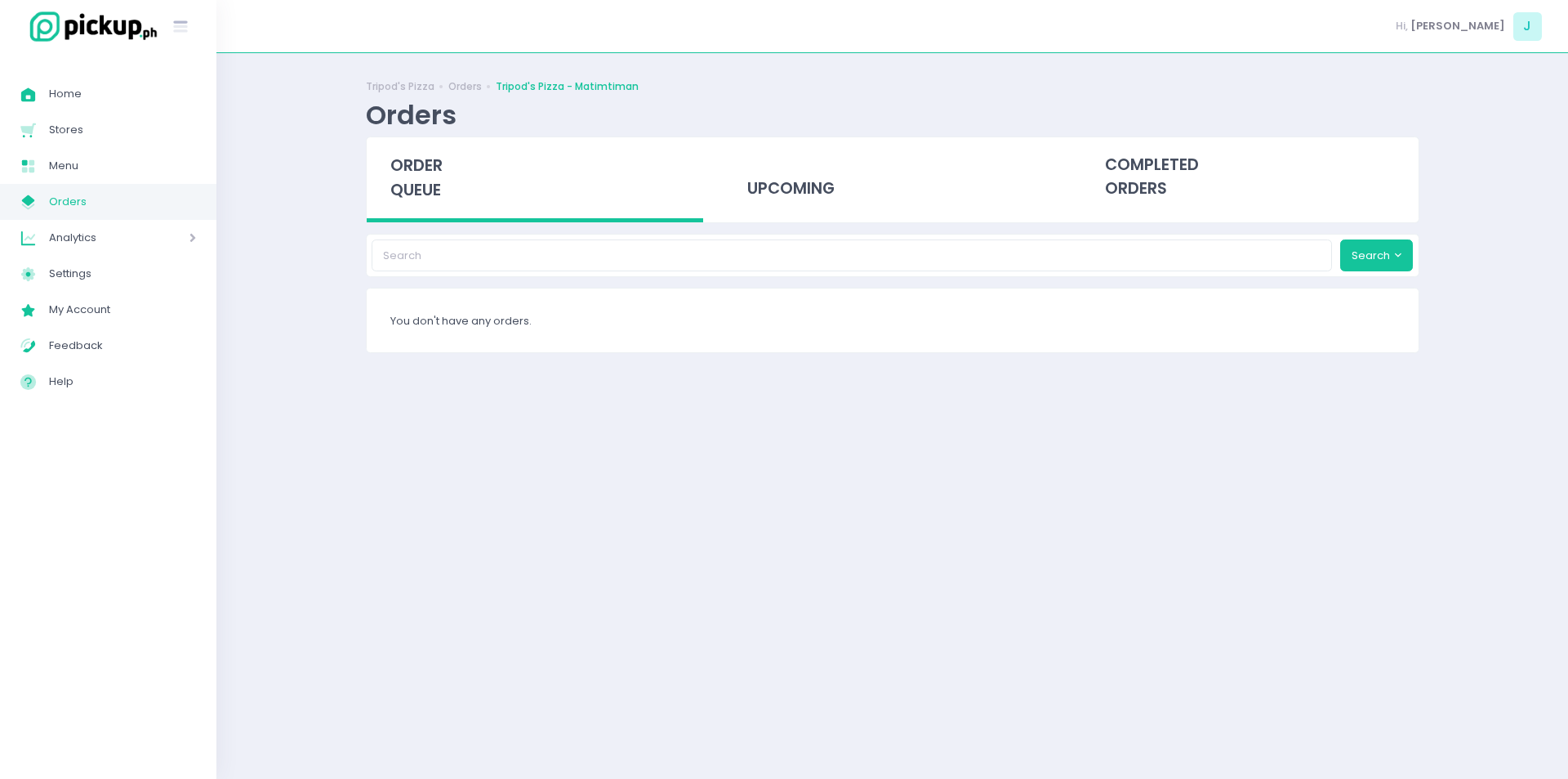
click at [432, 181] on span "order queue" at bounding box center [416, 177] width 53 height 47
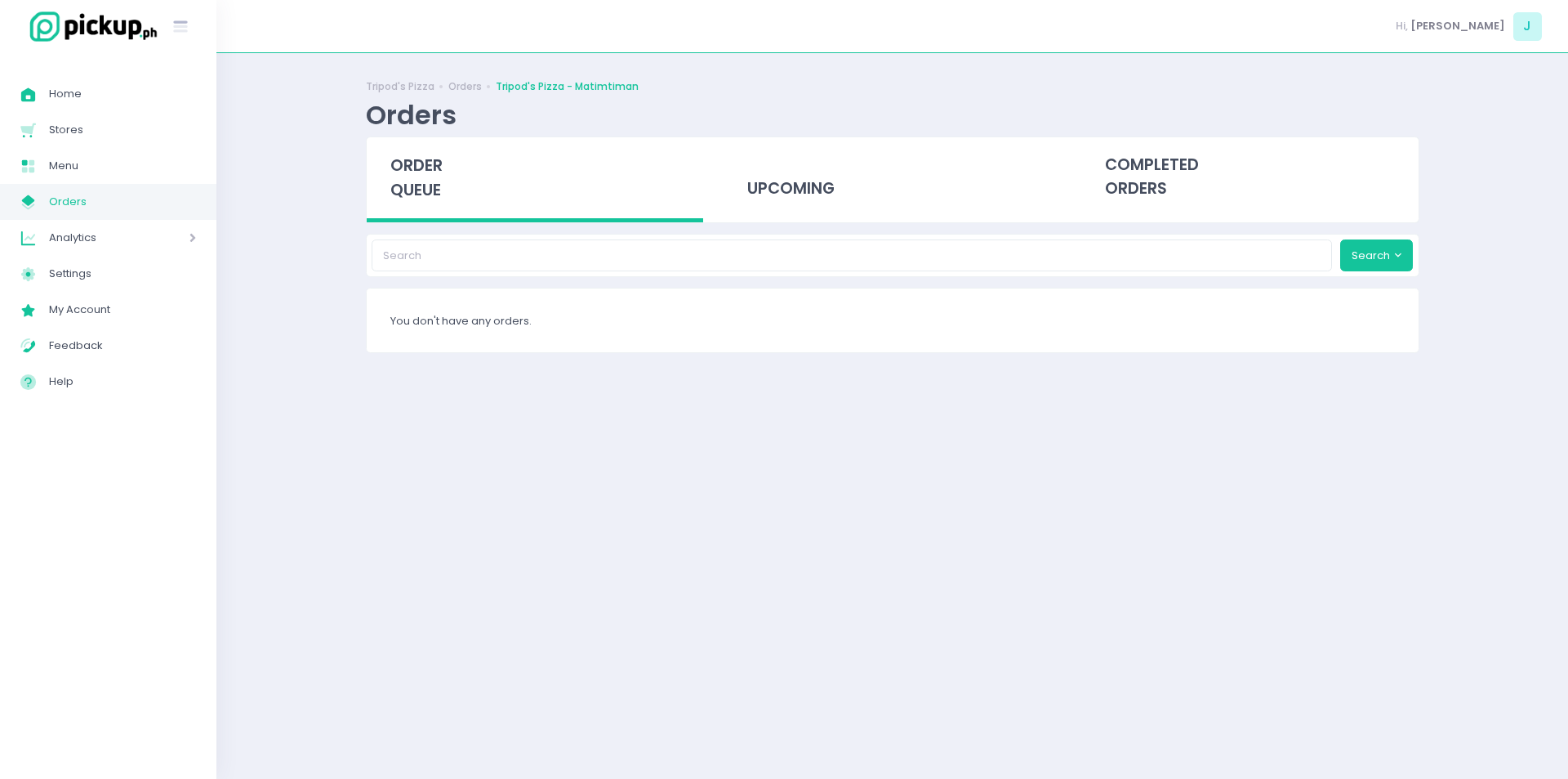
click at [432, 181] on span "order queue" at bounding box center [416, 177] width 53 height 47
click at [431, 174] on span "order queue" at bounding box center [416, 177] width 53 height 47
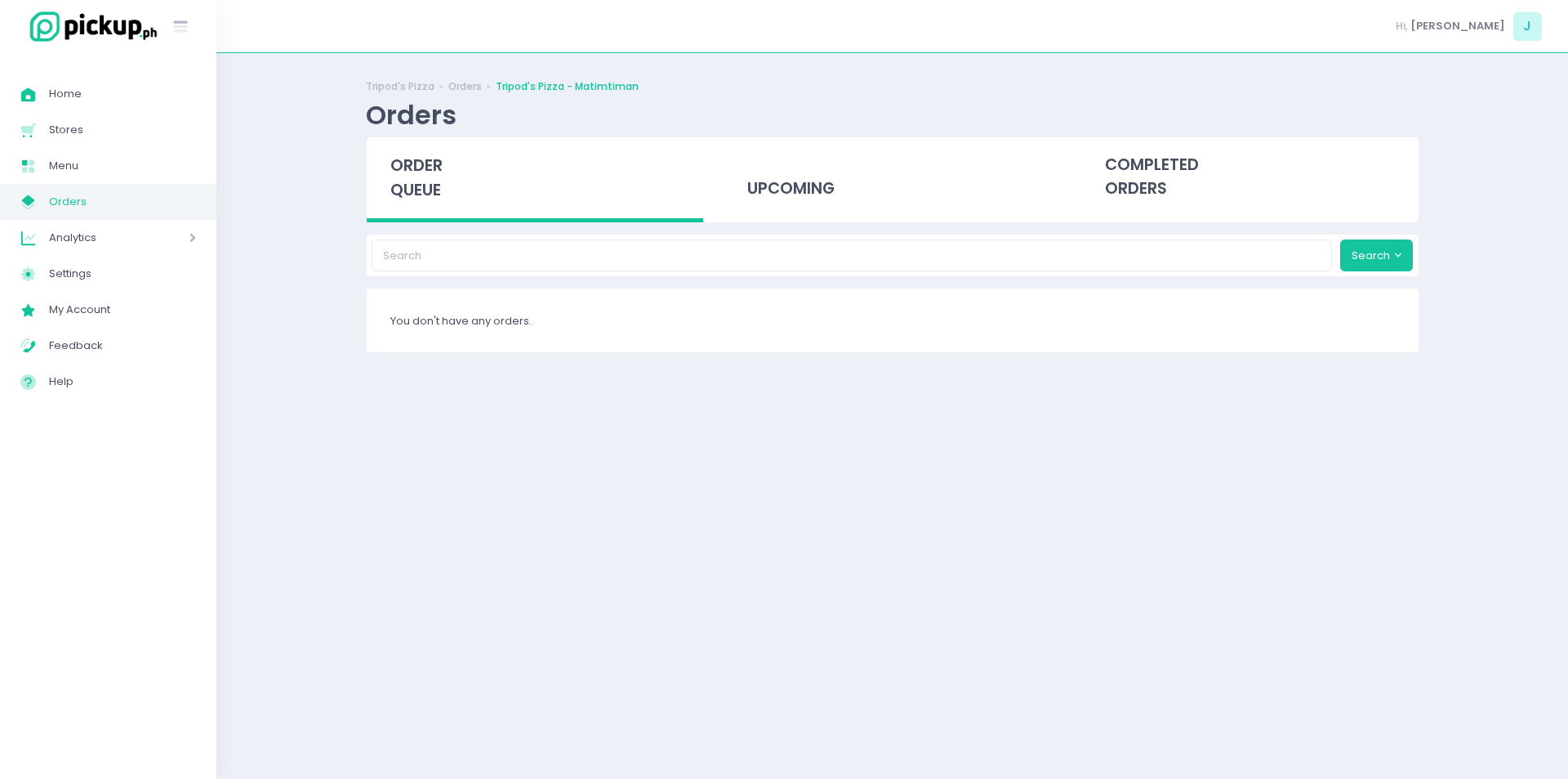
click at [431, 174] on span "order queue" at bounding box center [416, 177] width 53 height 47
click at [415, 180] on span "order queue" at bounding box center [416, 177] width 53 height 47
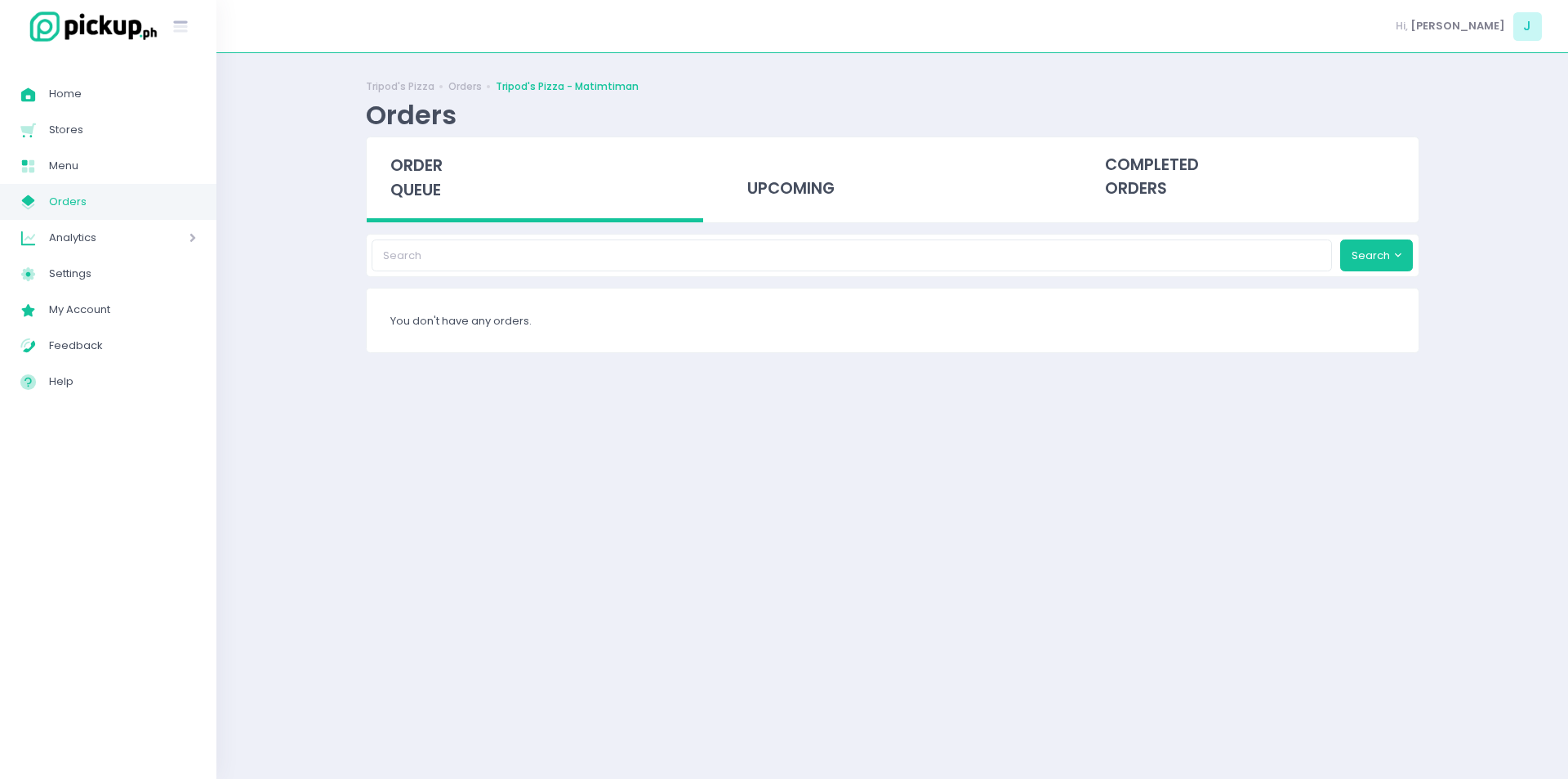
click at [415, 180] on span "order queue" at bounding box center [416, 177] width 53 height 47
click at [408, 191] on span "order queue" at bounding box center [416, 177] width 53 height 47
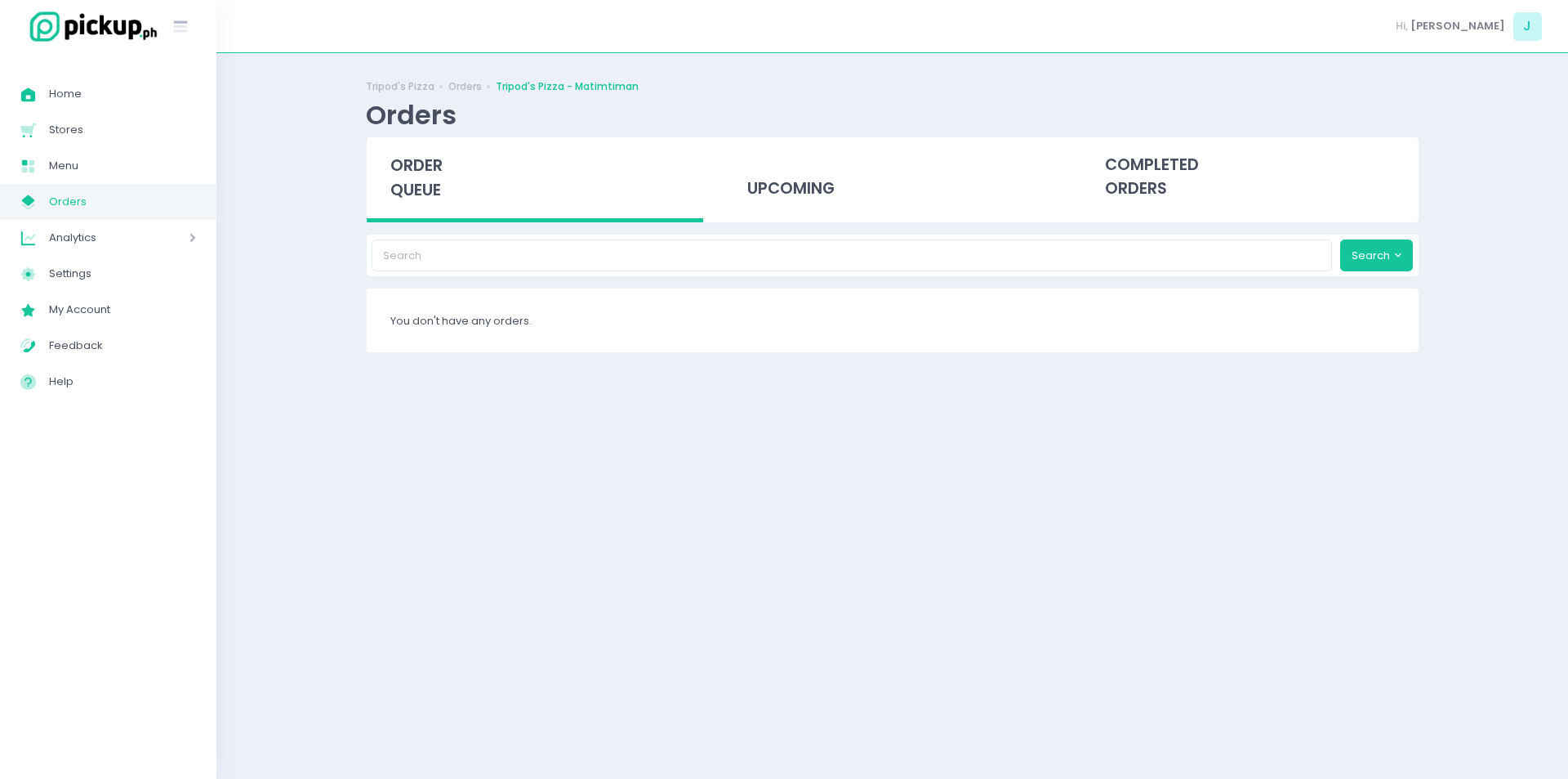
click at [405, 195] on span "order queue" at bounding box center [416, 177] width 53 height 47
click at [407, 193] on span "order queue" at bounding box center [416, 177] width 53 height 47
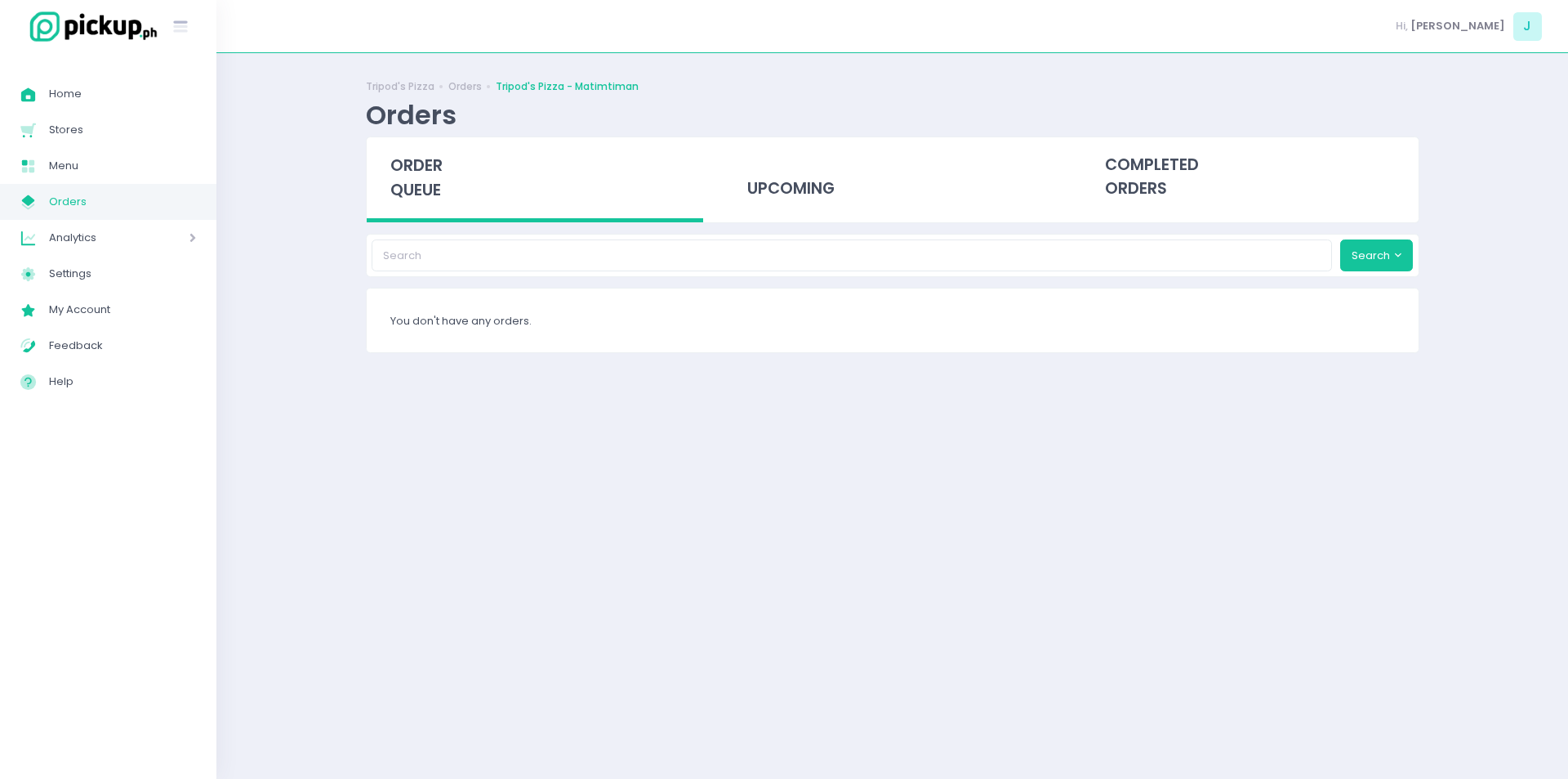
click at [407, 193] on span "order queue" at bounding box center [416, 177] width 53 height 47
click at [424, 203] on div "order queue" at bounding box center [535, 179] width 338 height 85
click at [427, 166] on span "order queue" at bounding box center [416, 177] width 53 height 47
click at [411, 171] on span "order queue" at bounding box center [416, 177] width 53 height 47
click at [413, 185] on span "order queue" at bounding box center [416, 177] width 53 height 47
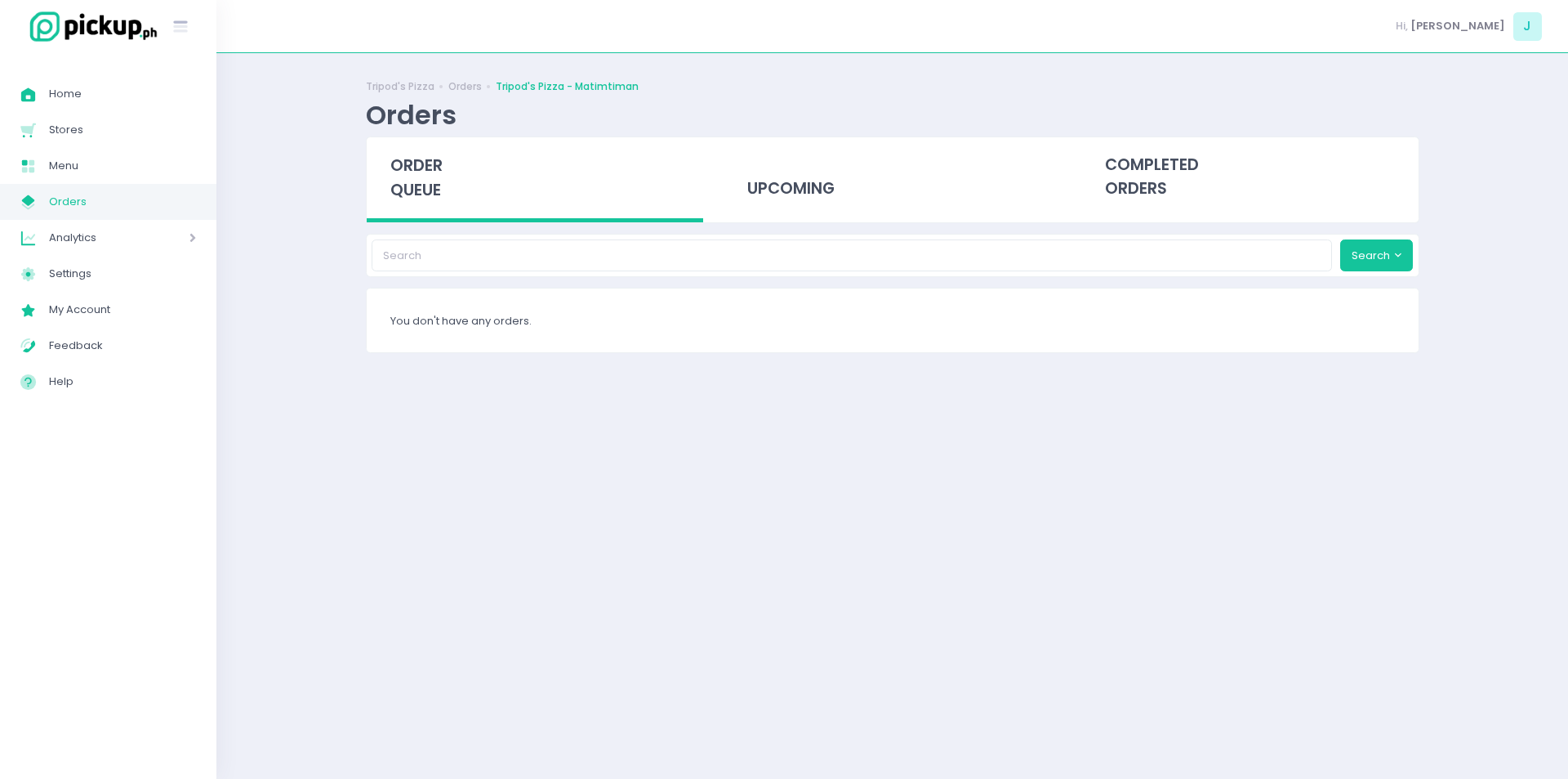
click at [413, 185] on span "order queue" at bounding box center [416, 177] width 53 height 47
click at [443, 195] on div "order queue" at bounding box center [535, 179] width 338 height 85
click at [411, 149] on div "order queue" at bounding box center [535, 179] width 338 height 85
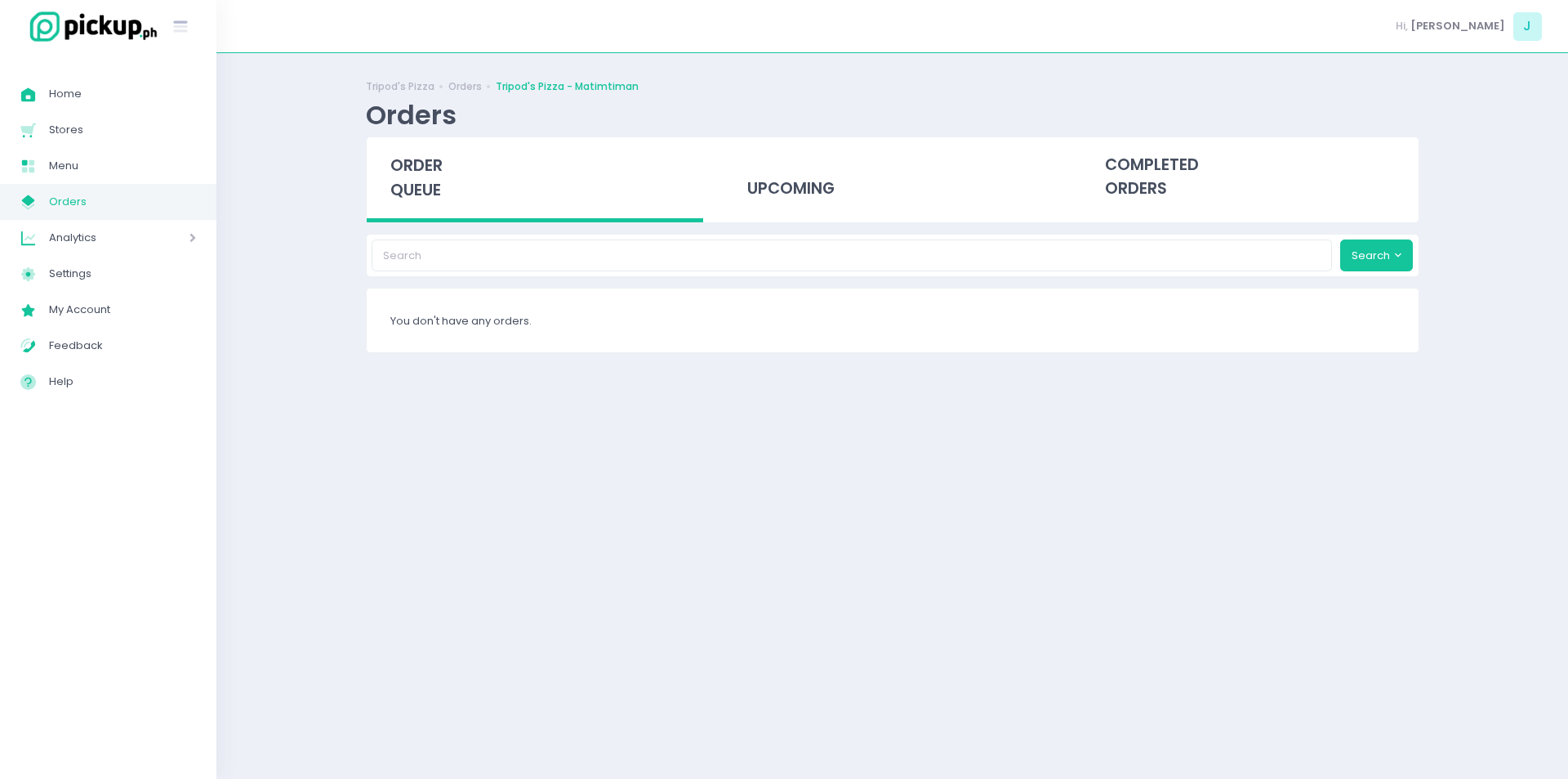
click at [411, 149] on div "order queue" at bounding box center [535, 179] width 338 height 85
click at [433, 189] on span "order queue" at bounding box center [416, 177] width 53 height 47
click at [427, 175] on span "order queue" at bounding box center [416, 177] width 53 height 47
click at [384, 149] on div "order queue" at bounding box center [535, 179] width 338 height 85
click at [438, 171] on span "order queue" at bounding box center [416, 177] width 53 height 47
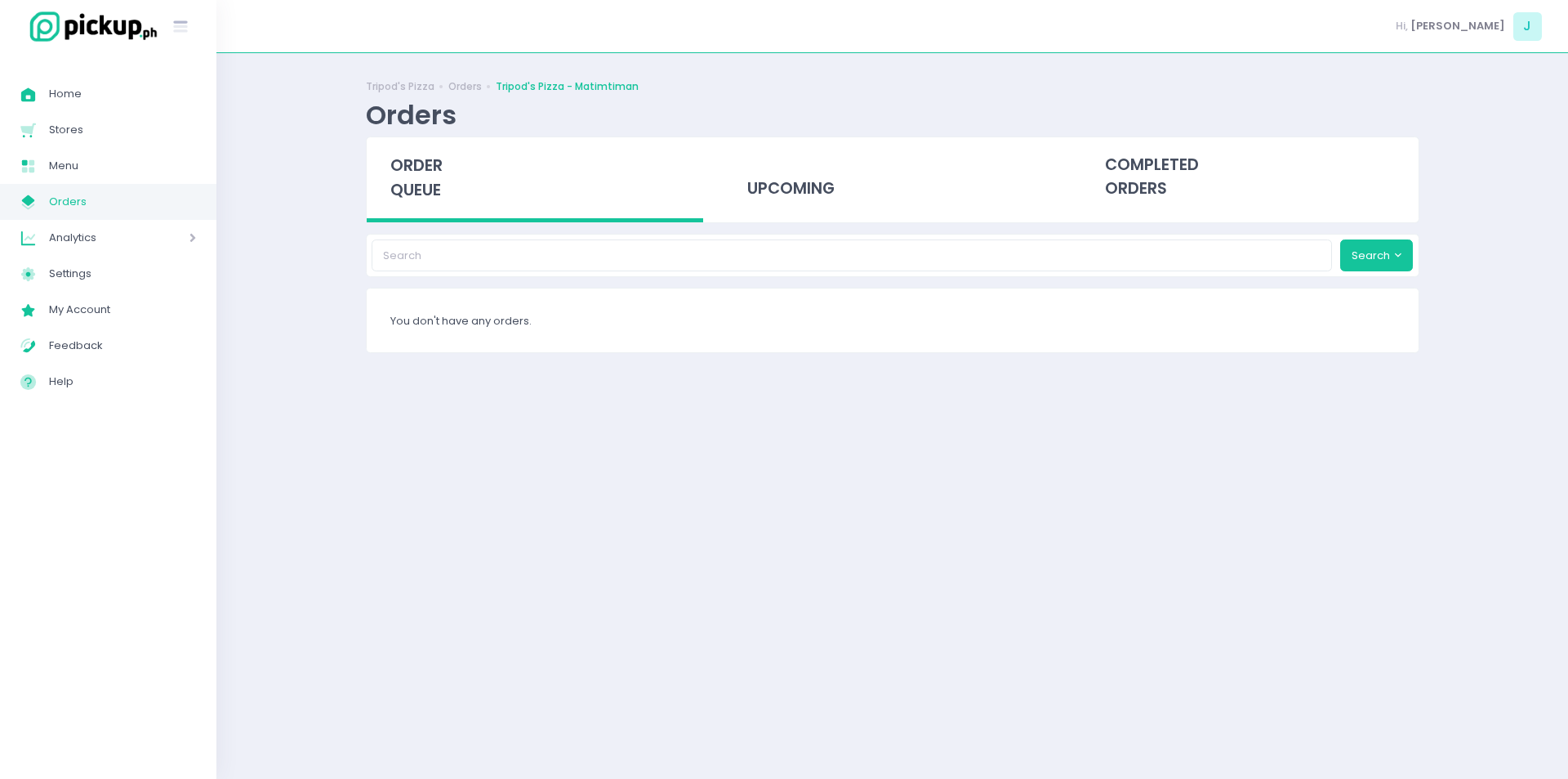
click at [421, 157] on span "order queue" at bounding box center [416, 177] width 53 height 47
click at [416, 176] on span "order queue" at bounding box center [416, 177] width 53 height 47
click at [422, 199] on span "order queue" at bounding box center [416, 177] width 53 height 47
click at [438, 192] on span "order queue" at bounding box center [416, 177] width 53 height 47
click at [388, 176] on div "order queue" at bounding box center [535, 179] width 338 height 85
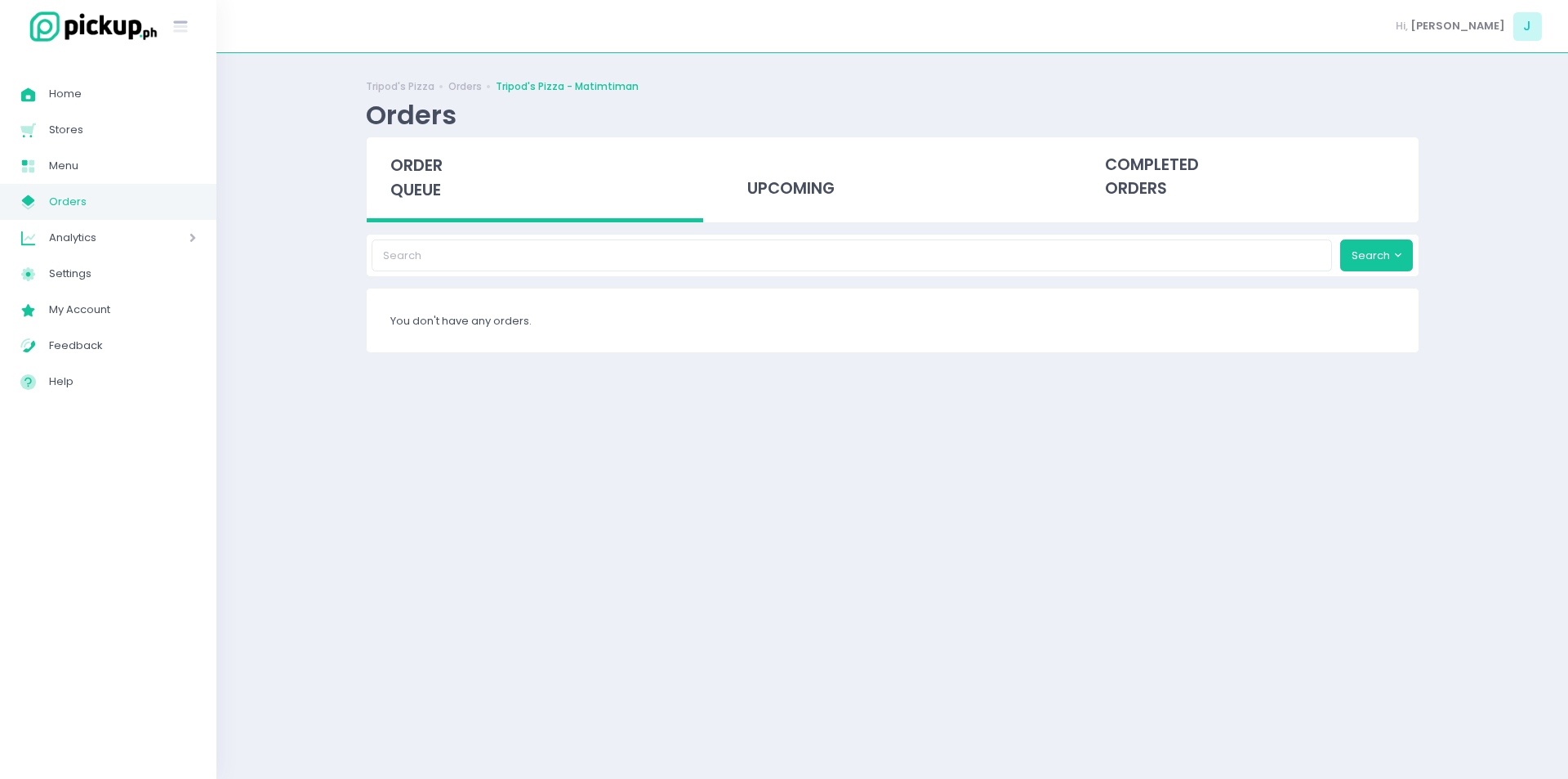
click at [388, 176] on div "order queue" at bounding box center [535, 179] width 338 height 85
click at [422, 173] on span "order queue" at bounding box center [416, 177] width 53 height 47
